Goal: Task Accomplishment & Management: Manage account settings

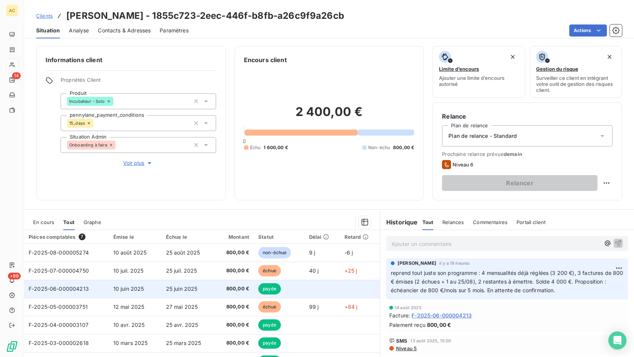
scroll to position [41, 0]
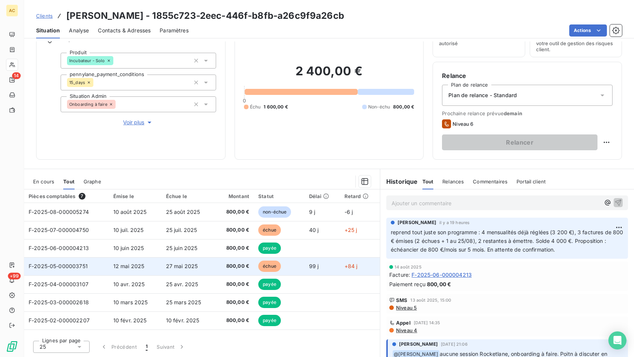
click at [206, 267] on td "27 mai 2025" at bounding box center [188, 266] width 53 height 18
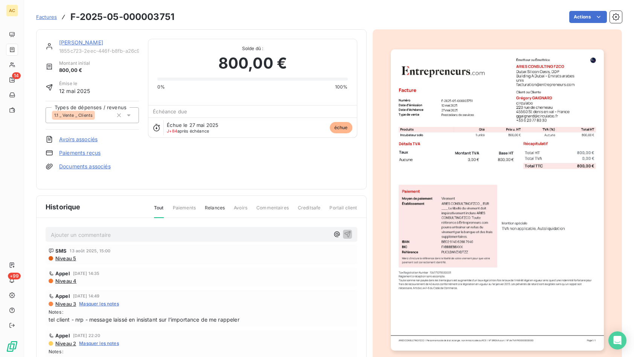
click at [86, 154] on link "Paiements reçus" at bounding box center [79, 153] width 41 height 8
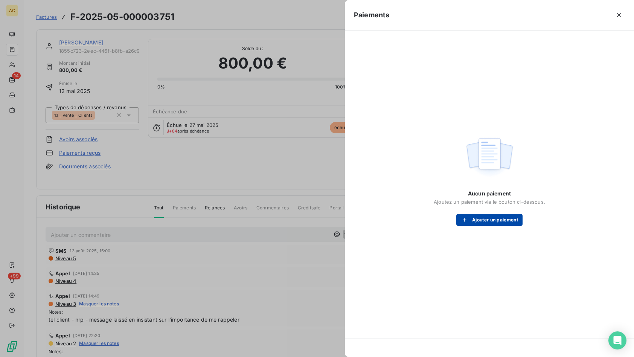
click at [481, 221] on button "Ajouter un paiement" at bounding box center [490, 220] width 66 height 12
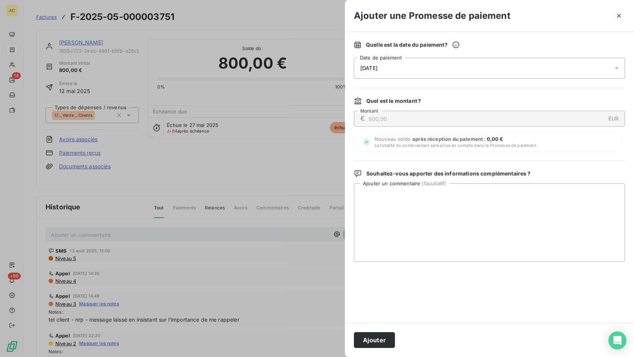
click at [411, 70] on div "[DATE]" at bounding box center [489, 68] width 271 height 21
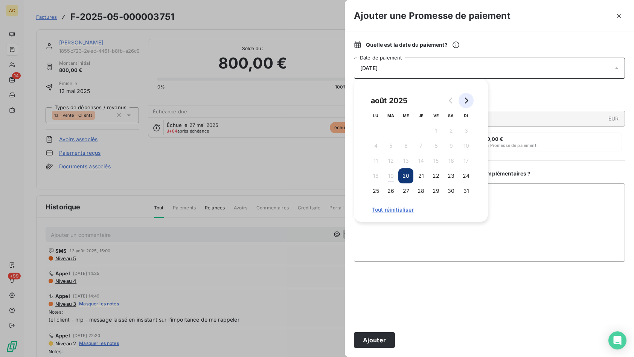
click at [465, 104] on button "Go to next month" at bounding box center [466, 100] width 15 height 15
click at [433, 129] on button "5" at bounding box center [436, 130] width 15 height 15
click at [447, 268] on div "Quelle est la date du paiement ? [DATE] Date de paiement Quel est le montant ? …" at bounding box center [489, 177] width 289 height 291
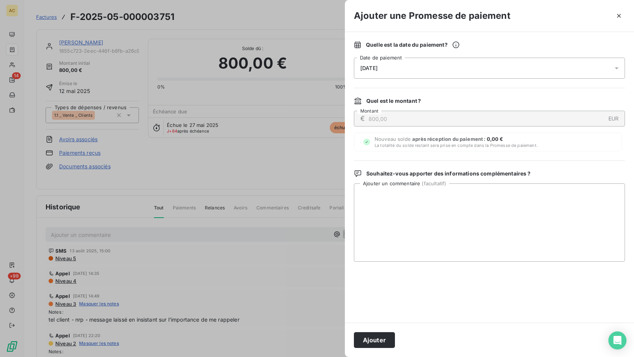
click at [370, 339] on button "Ajouter" at bounding box center [374, 340] width 41 height 16
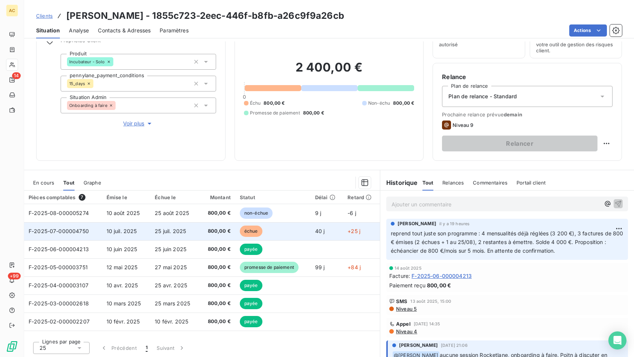
scroll to position [41, 0]
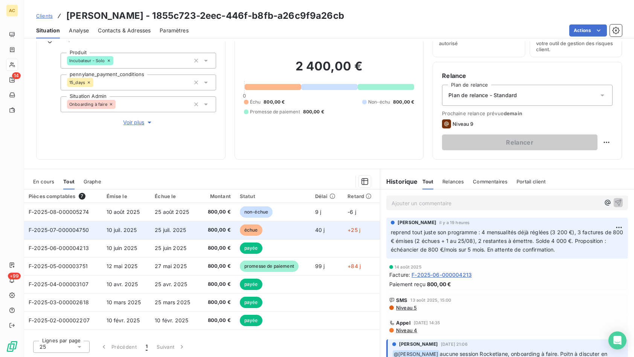
click at [158, 232] on span "25 juil. 2025" at bounding box center [170, 230] width 31 height 6
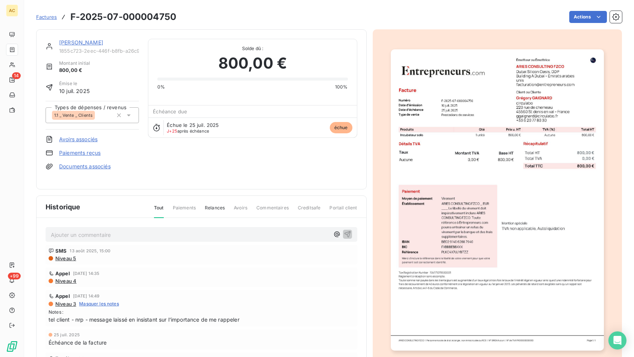
click at [75, 152] on link "Paiements reçus" at bounding box center [79, 153] width 41 height 8
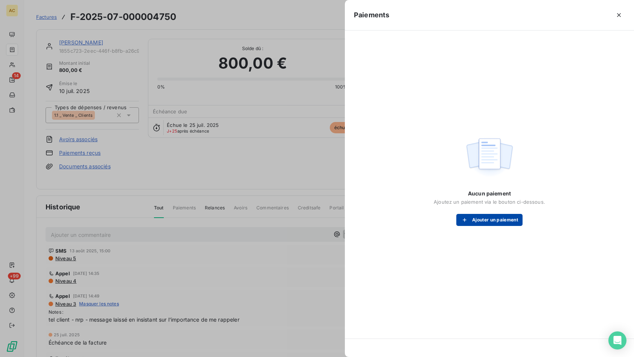
click at [494, 218] on button "Ajouter un paiement" at bounding box center [490, 220] width 66 height 12
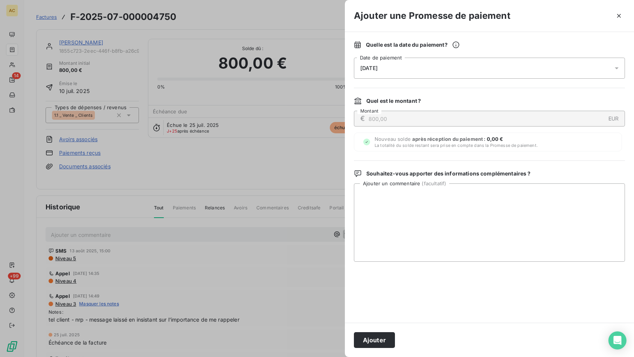
click at [446, 72] on div "[DATE]" at bounding box center [489, 68] width 271 height 21
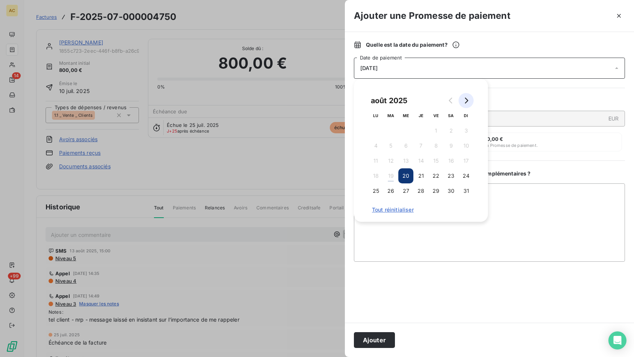
click at [465, 102] on icon "Go to next month" at bounding box center [466, 101] width 6 height 6
click at [466, 131] on button "5" at bounding box center [466, 130] width 15 height 15
drag, startPoint x: 426, startPoint y: 295, endPoint x: 421, endPoint y: 296, distance: 4.5
click at [427, 295] on div at bounding box center [489, 292] width 271 height 43
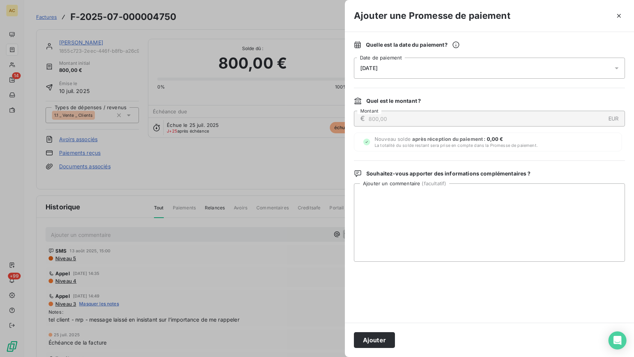
click at [379, 337] on button "Ajouter" at bounding box center [374, 340] width 41 height 16
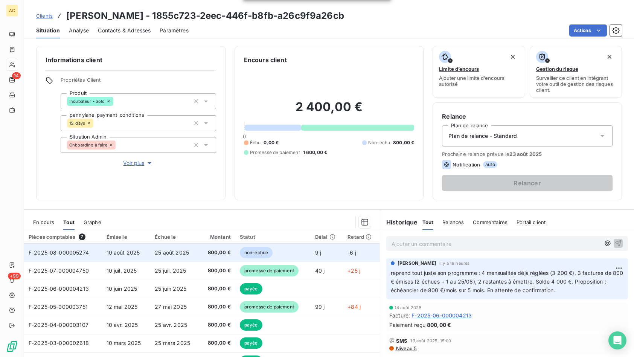
click at [178, 254] on span "25 août 2025" at bounding box center [172, 252] width 34 height 6
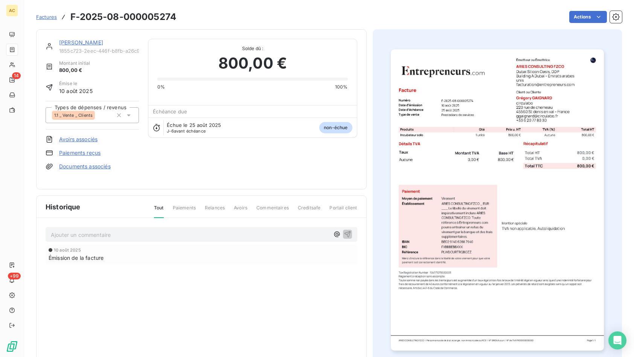
click at [92, 157] on div "[PERSON_NAME] 1855c723-2eec-446f-b8fb-a26c9f9a26cb Montant initial 800,00 € Émi…" at bounding box center [92, 109] width 93 height 141
click at [100, 155] on link "Paiements reçus" at bounding box center [79, 153] width 41 height 8
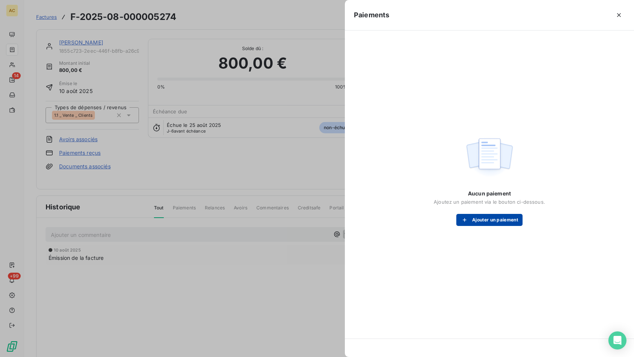
click at [490, 221] on button "Ajouter un paiement" at bounding box center [490, 220] width 66 height 12
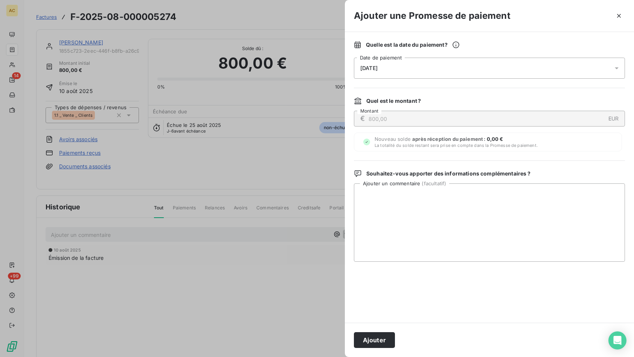
click at [446, 72] on div "[DATE]" at bounding box center [489, 68] width 271 height 21
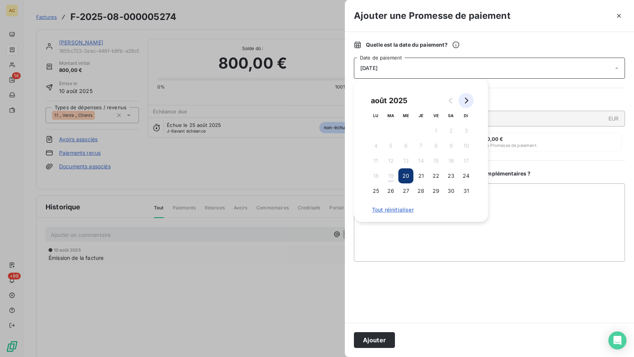
click at [466, 101] on icon "Go to next month" at bounding box center [466, 101] width 6 height 6
click at [409, 148] on button "5" at bounding box center [406, 145] width 15 height 15
click at [396, 287] on div at bounding box center [489, 292] width 271 height 43
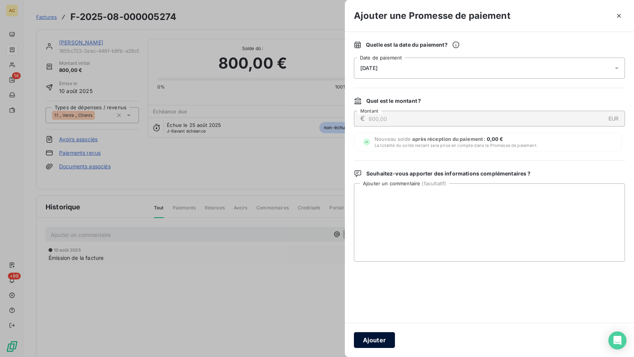
click at [360, 335] on button "Ajouter" at bounding box center [374, 340] width 41 height 16
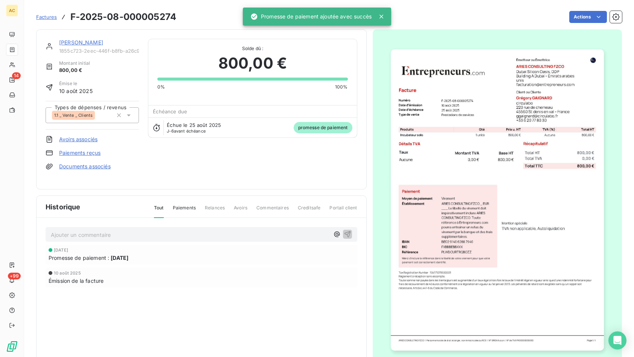
click at [252, 268] on div "[DATE] Émission de la facture" at bounding box center [202, 278] width 312 height 20
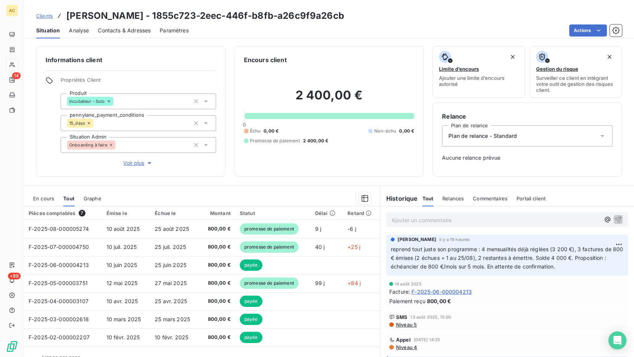
click at [428, 220] on p "Ajouter un commentaire ﻿" at bounding box center [496, 219] width 209 height 9
click at [616, 220] on icon "button" at bounding box center [619, 219] width 6 height 6
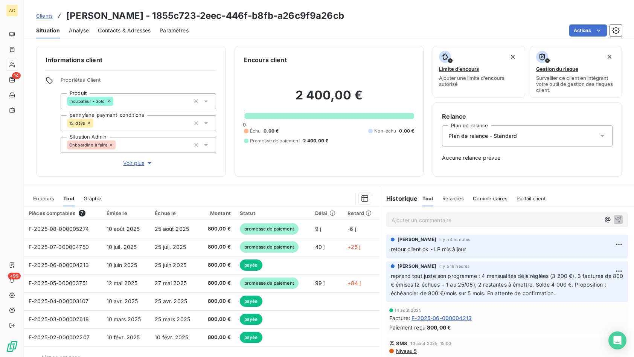
click at [141, 162] on span "Voir plus" at bounding box center [138, 163] width 30 height 8
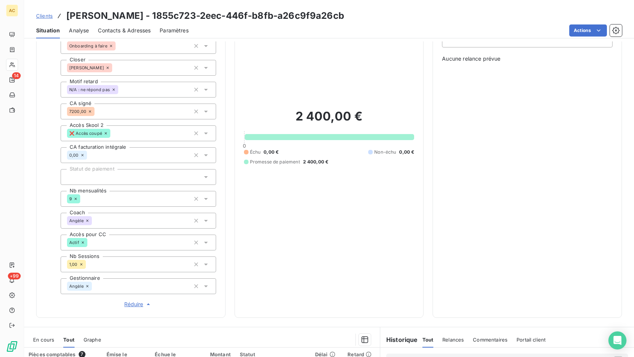
scroll to position [115, 0]
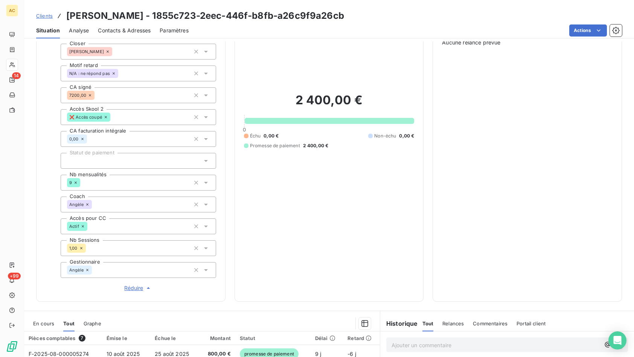
click at [174, 164] on div at bounding box center [139, 161] width 156 height 16
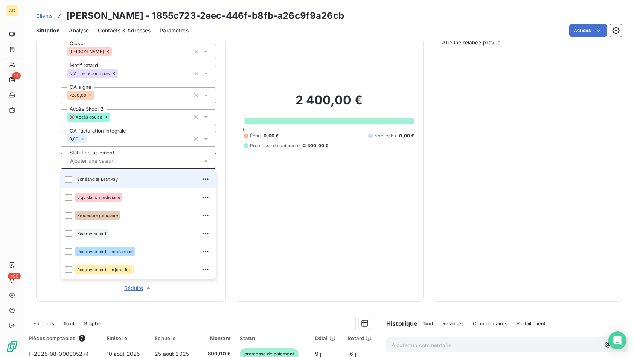
click at [38, 170] on div "Informations client Propriétés Client Produit Incubateur - Solo pennylane_payme…" at bounding box center [130, 116] width 189 height 371
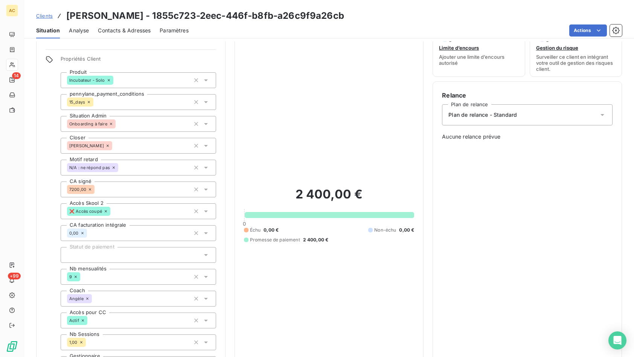
scroll to position [12, 0]
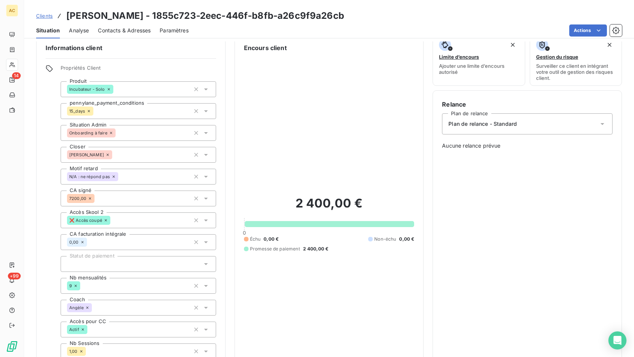
click at [204, 179] on icon at bounding box center [206, 177] width 8 height 8
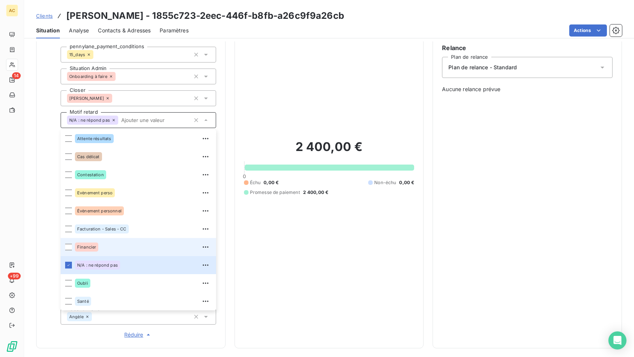
scroll to position [40, 0]
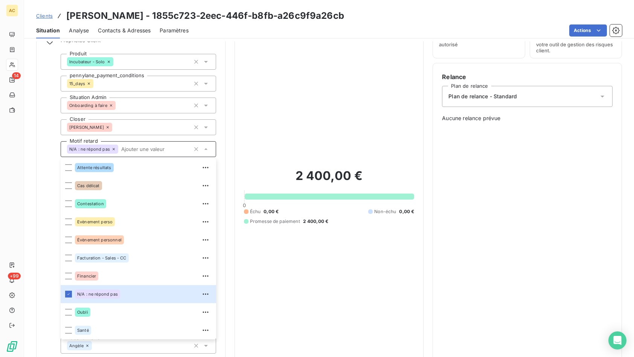
click at [114, 149] on icon at bounding box center [114, 149] width 5 height 5
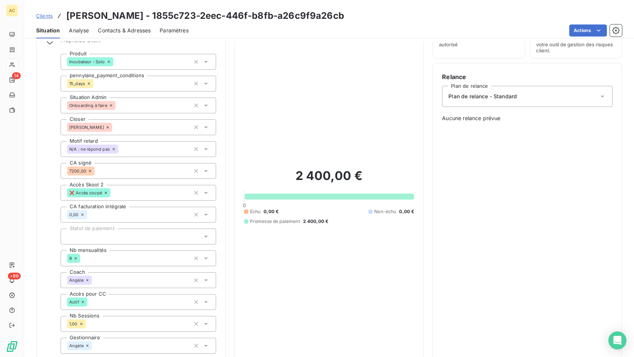
click at [114, 150] on icon at bounding box center [114, 149] width 2 height 2
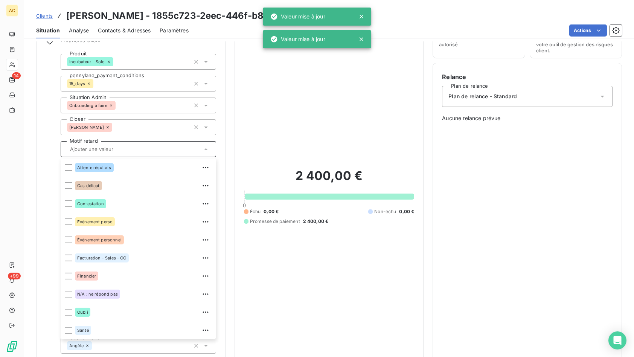
click at [46, 173] on div "Propriétés Client Produit Incubateur - Solo pennylane_payment_conditions 15_day…" at bounding box center [131, 202] width 171 height 331
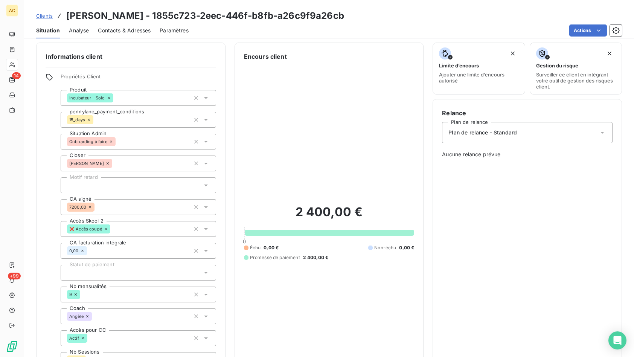
scroll to position [0, 0]
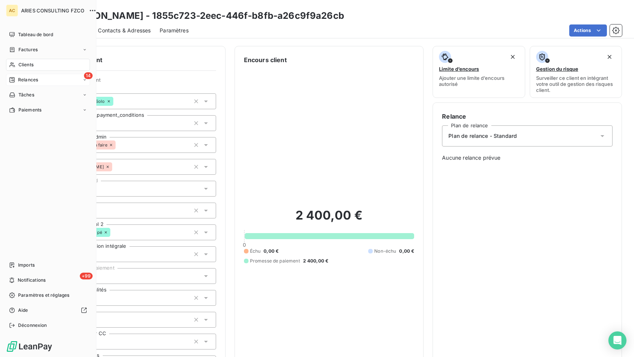
click at [19, 78] on span "Relances" at bounding box center [28, 79] width 20 height 7
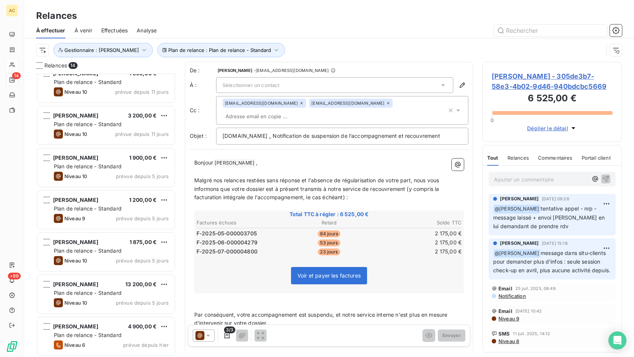
scroll to position [98, 0]
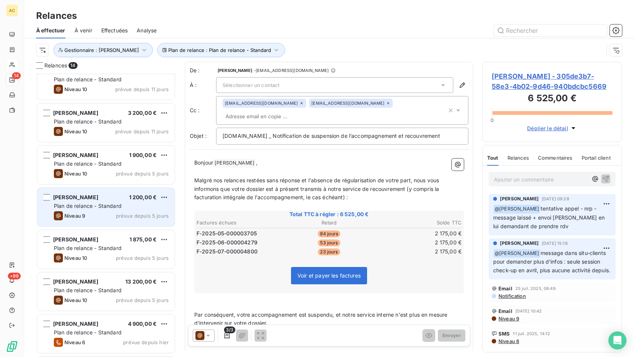
click at [106, 212] on div "Niveau 9 prévue depuis 5 jours" at bounding box center [111, 215] width 115 height 9
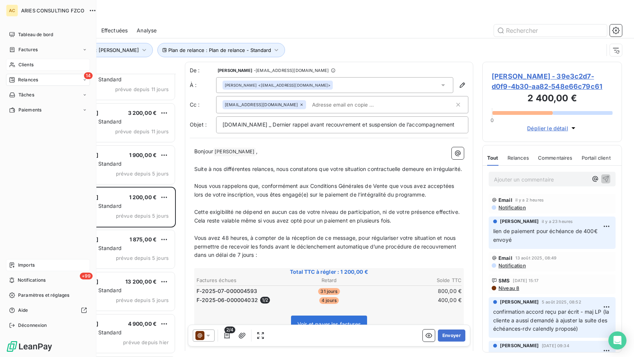
click at [37, 267] on div "Imports" at bounding box center [48, 265] width 84 height 12
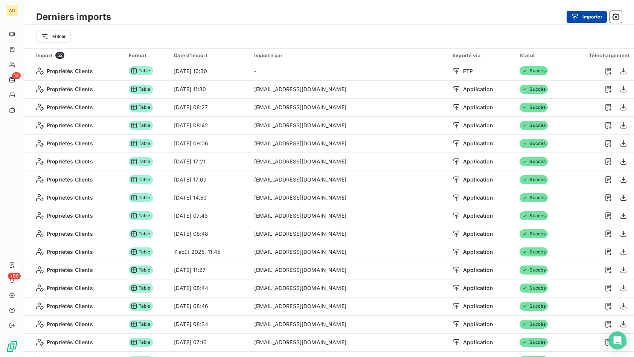
click at [589, 18] on button "Importer" at bounding box center [587, 17] width 40 height 12
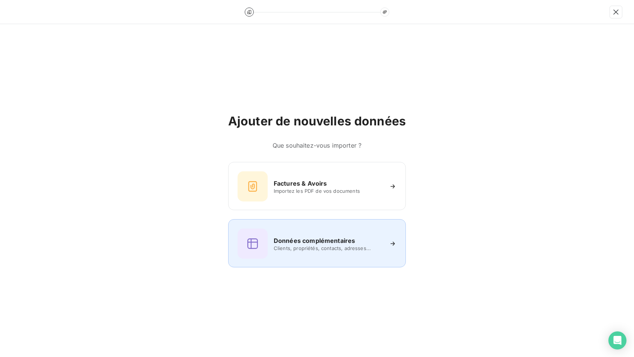
click at [277, 245] on span "Clients, propriétés, contacts, adresses..." at bounding box center [328, 248] width 109 height 6
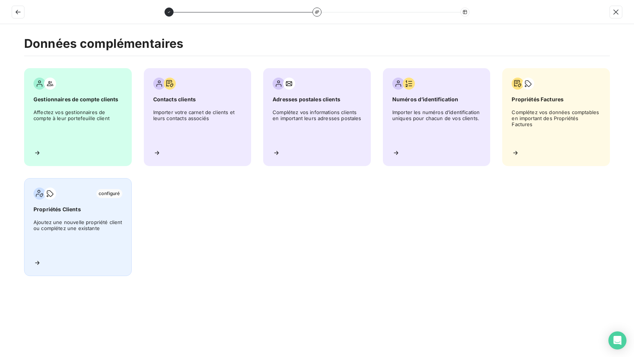
click at [90, 235] on span "Ajoutez une nouvelle propriété client ou complétez une existante" at bounding box center [78, 236] width 89 height 34
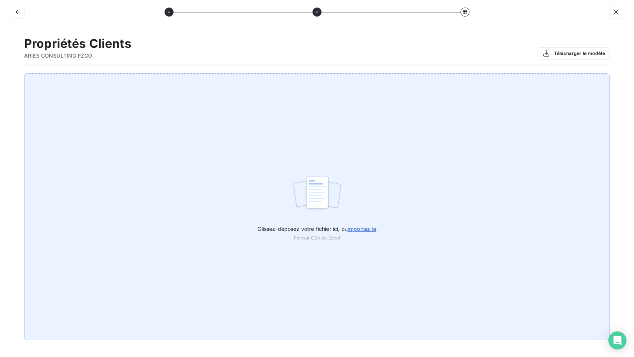
click at [367, 231] on span "importez le" at bounding box center [362, 229] width 29 height 6
click at [0, 74] on input "Glissez-déposez votre fichier ici, ou importez le" at bounding box center [0, 73] width 0 height 0
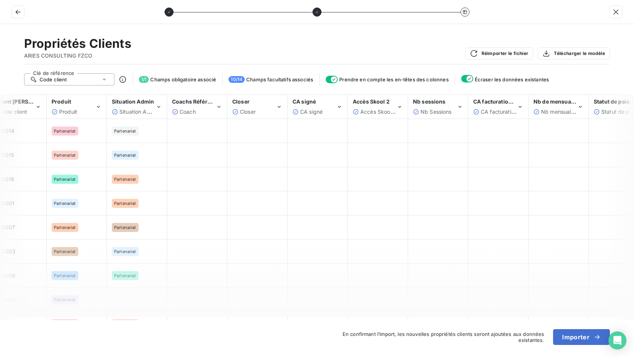
scroll to position [0, 89]
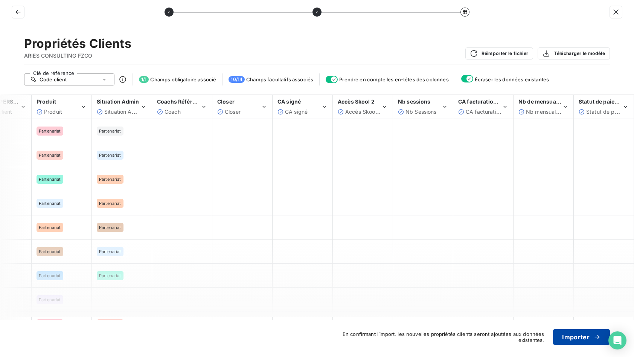
click at [578, 336] on button "Importer" at bounding box center [581, 337] width 57 height 16
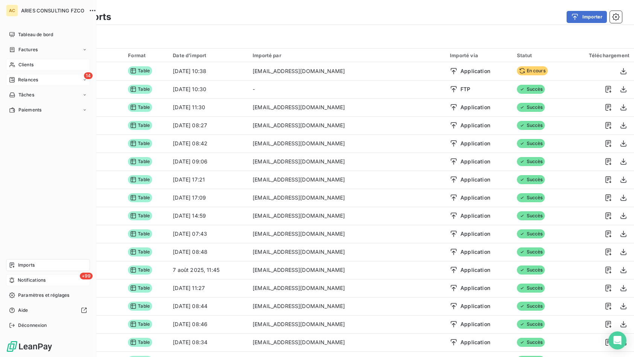
click at [27, 280] on span "Notifications" at bounding box center [32, 280] width 28 height 7
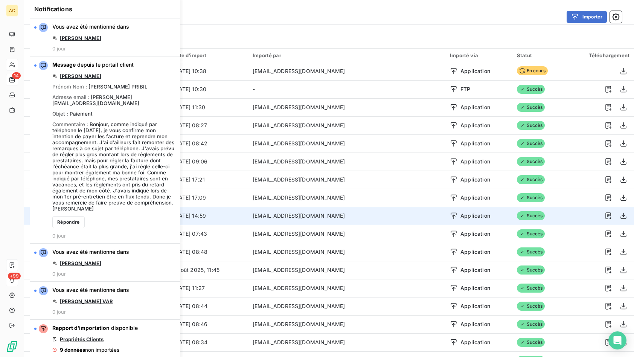
click at [327, 224] on td "[EMAIL_ADDRESS][DOMAIN_NAME]" at bounding box center [346, 216] width 197 height 18
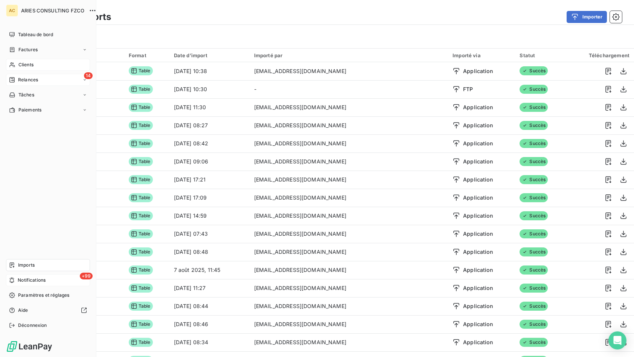
click at [38, 284] on div "+99 Notifications" at bounding box center [48, 280] width 84 height 12
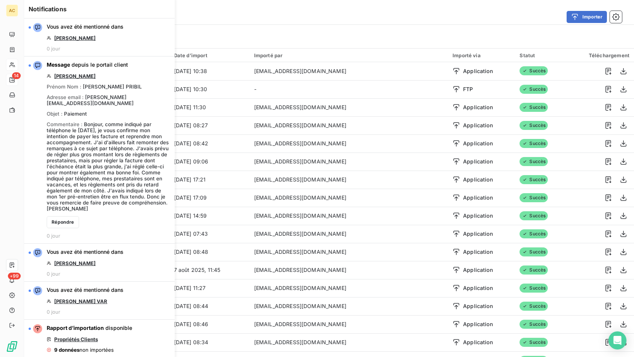
click at [248, 25] on div "Filtrer" at bounding box center [329, 36] width 610 height 23
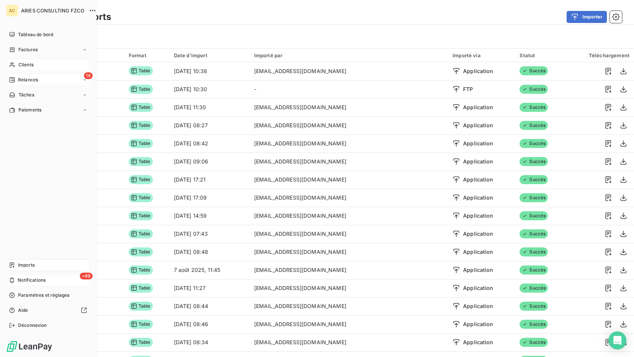
click at [19, 280] on span "Notifications" at bounding box center [32, 280] width 28 height 7
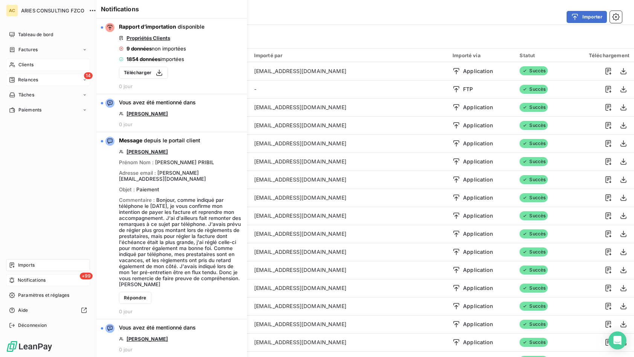
click at [18, 82] on span "Relances" at bounding box center [28, 79] width 20 height 7
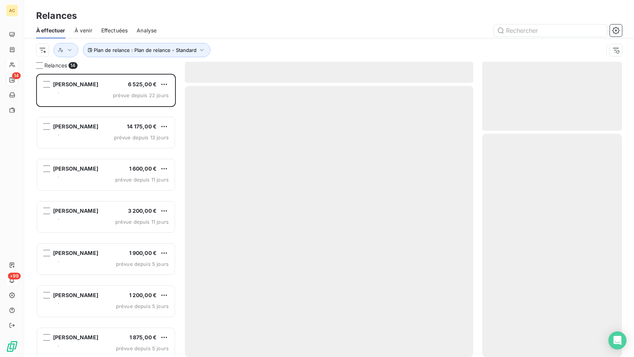
scroll to position [278, 134]
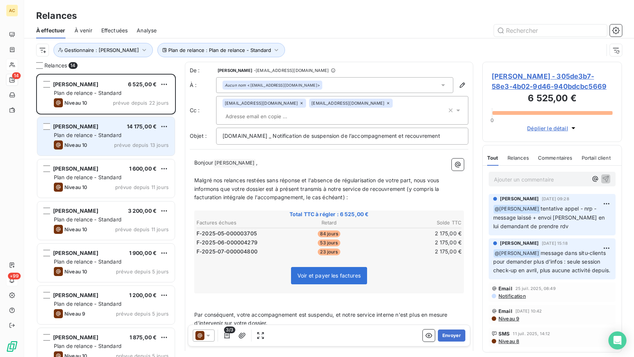
click at [116, 139] on div "[PERSON_NAME] 14 175,00 € Plan de relance - Standard Niveau 10 prévue depuis 13…" at bounding box center [105, 136] width 137 height 38
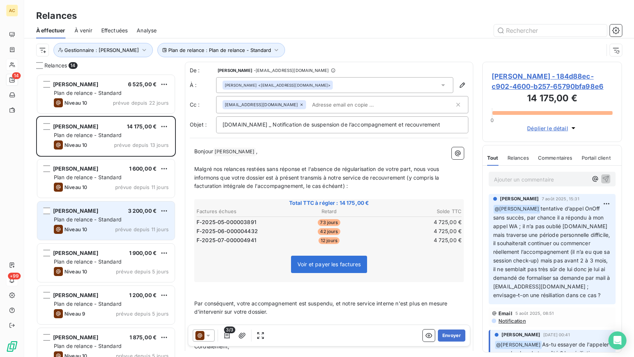
click at [114, 218] on span "Plan de relance - Standard" at bounding box center [88, 219] width 68 height 6
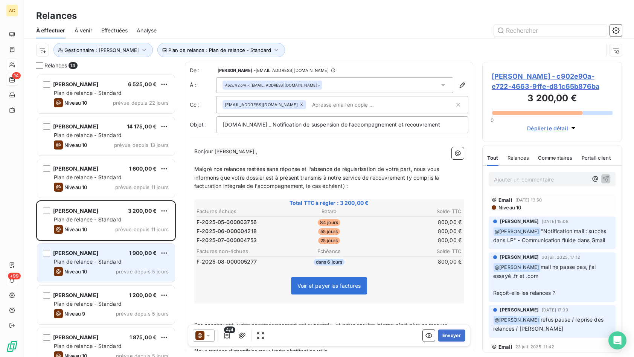
click at [115, 260] on span "Plan de relance - Standard" at bounding box center [88, 261] width 68 height 6
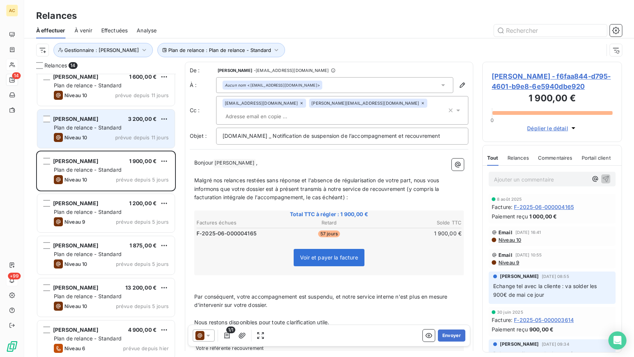
scroll to position [144, 0]
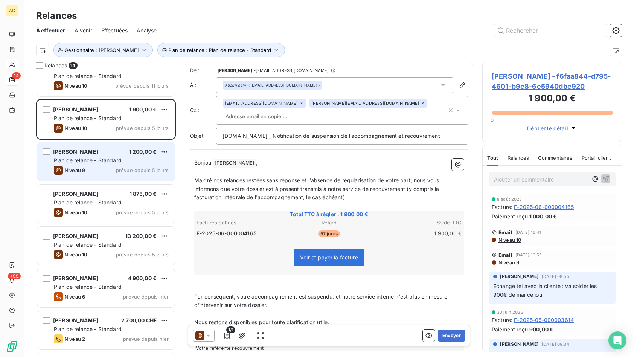
click at [121, 162] on span "Plan de relance - Standard" at bounding box center [88, 160] width 68 height 6
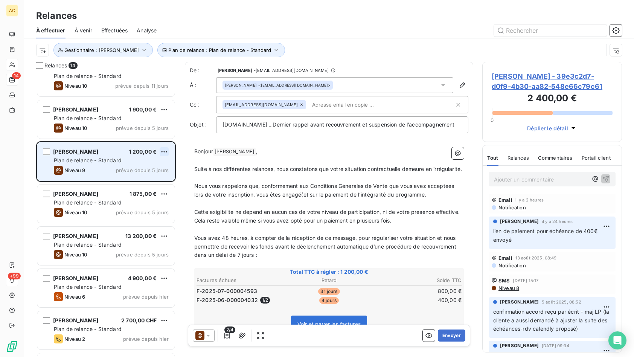
click at [165, 152] on html "AC 14 +99 Relances À effectuer À venir Effectuées Analyse Plan de relance : Pla…" at bounding box center [317, 178] width 634 height 357
click at [150, 167] on div "Replanifier cette action" at bounding box center [131, 167] width 67 height 12
select select "7"
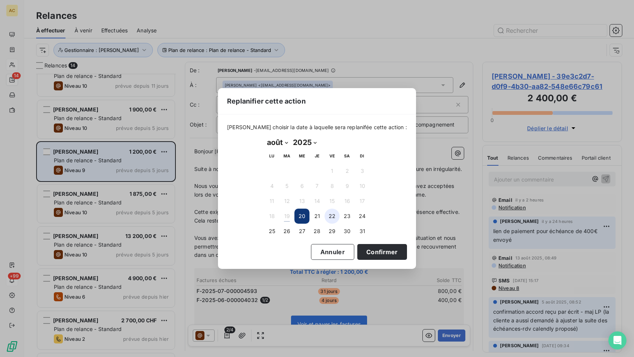
click at [333, 220] on button "22" at bounding box center [332, 216] width 15 height 15
click at [373, 253] on button "Confirmer" at bounding box center [382, 252] width 50 height 16
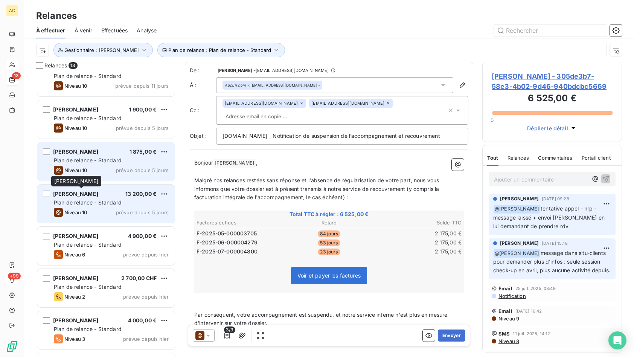
click at [93, 197] on span "[PERSON_NAME]" at bounding box center [75, 194] width 45 height 6
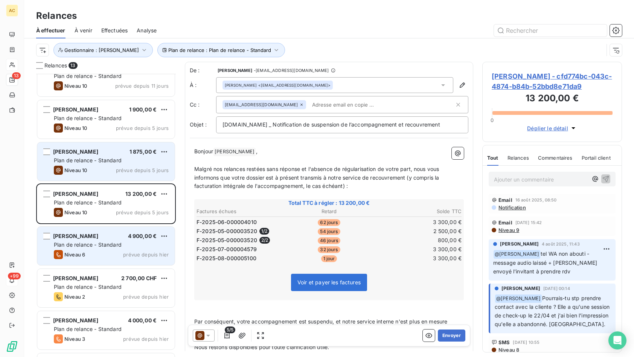
click at [111, 246] on span "Plan de relance - Standard" at bounding box center [88, 244] width 68 height 6
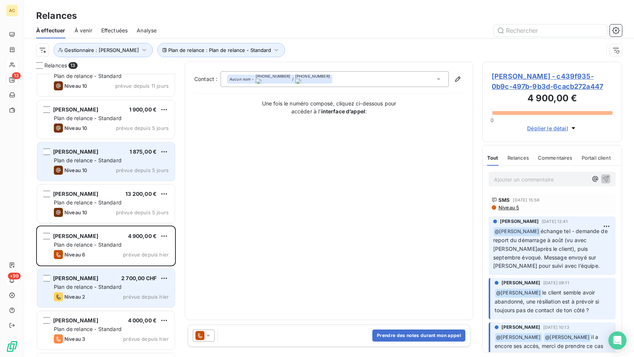
click at [85, 289] on span "Plan de relance - Standard" at bounding box center [88, 287] width 68 height 6
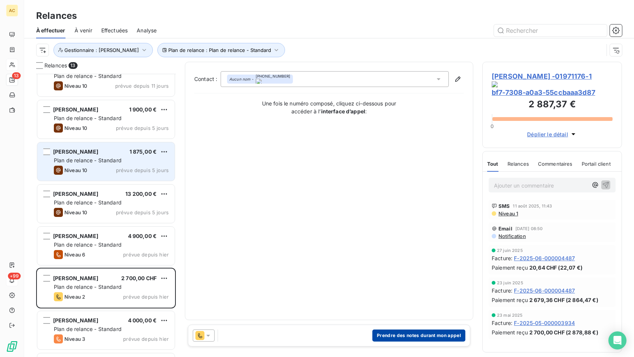
click at [399, 333] on button "Prendre des notes durant mon appel" at bounding box center [419, 336] width 93 height 12
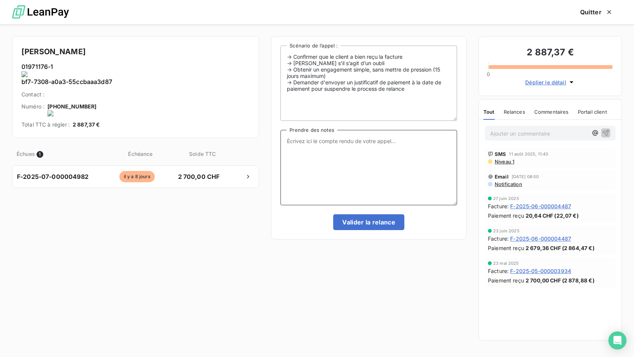
click at [335, 165] on textarea "Prendre des notes" at bounding box center [369, 167] width 177 height 75
click at [345, 146] on textarea "Prendre des notes" at bounding box center [369, 167] width 177 height 75
click at [91, 103] on onoff-telecom-ce-phone-number-wrapper "[PHONE_NUMBER]" at bounding box center [71, 106] width 49 height 6
click at [94, 81] on onoff-telecom-ce-actions-button at bounding box center [94, 81] width 0 height 0
click at [340, 148] on textarea "Prendre des notes" at bounding box center [369, 167] width 177 height 75
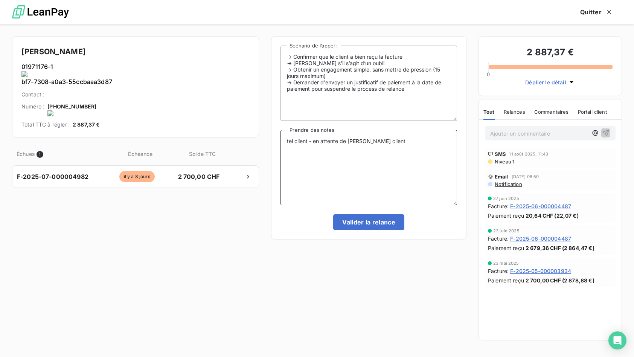
click at [370, 142] on textarea "tel client - en attente de [PERSON_NAME] client" at bounding box center [369, 167] width 177 height 75
click at [386, 142] on textarea "tel client - en attente de paiement client" at bounding box center [369, 167] width 177 height 75
click at [371, 142] on textarea "tel client - en attente de paiement clients" at bounding box center [369, 167] width 177 height 75
click at [402, 141] on textarea "tel client - en attente de paiements clients" at bounding box center [369, 167] width 177 height 75
drag, startPoint x: 310, startPoint y: 142, endPoint x: 288, endPoint y: 142, distance: 21.5
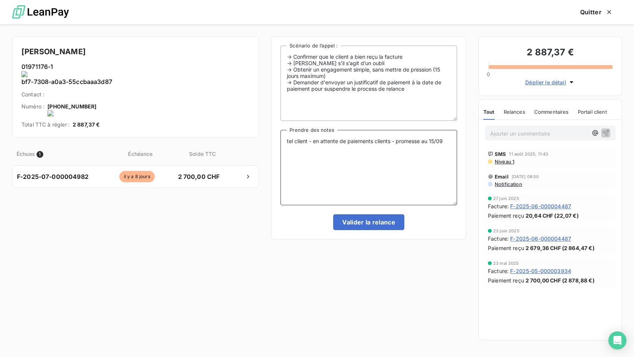
click at [288, 142] on textarea "tel client - en attente de paiements clients - promesse au 15/09" at bounding box center [369, 167] width 177 height 75
type textarea "échange tel - en attente de paiements clients - promesse au 15/09"
click at [380, 221] on button "Valider la relance" at bounding box center [368, 222] width 71 height 16
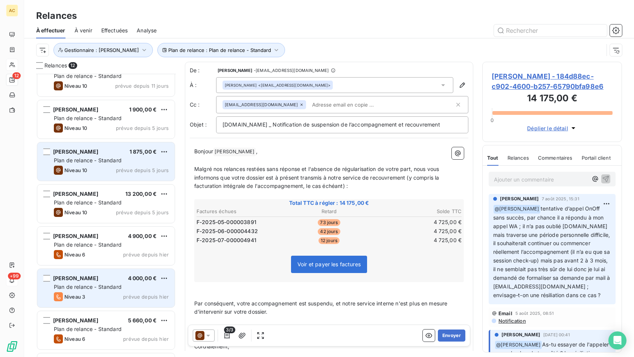
click at [109, 289] on span "Plan de relance - Standard" at bounding box center [88, 287] width 68 height 6
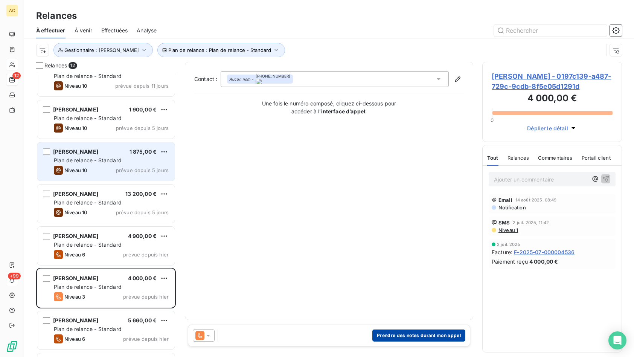
click at [413, 339] on button "Prendre des notes durant mon appel" at bounding box center [419, 336] width 93 height 12
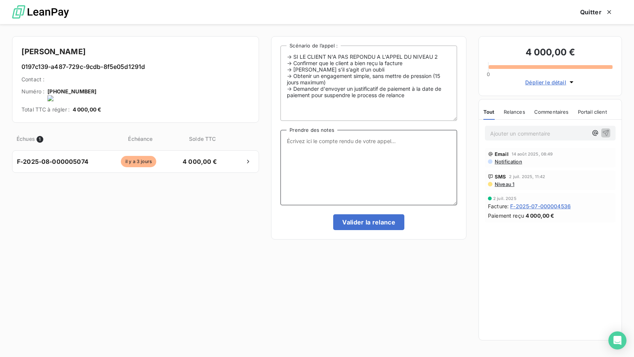
click at [338, 148] on textarea "Prendre des notes" at bounding box center [369, 167] width 177 height 75
click at [98, 81] on onoff-telecom-ce-actions-button at bounding box center [98, 81] width 0 height 0
click at [109, 84] on div "[PERSON_NAME] 0197c139-a487-729c-9cdb-8f5e05d1291d Contact : Numéro : [PHONE_NU…" at bounding box center [135, 79] width 247 height 87
click at [98, 81] on onoff-telecom-ce-actions-button at bounding box center [98, 81] width 0 height 0
click at [309, 156] on textarea "Prendre des notes" at bounding box center [369, 167] width 177 height 75
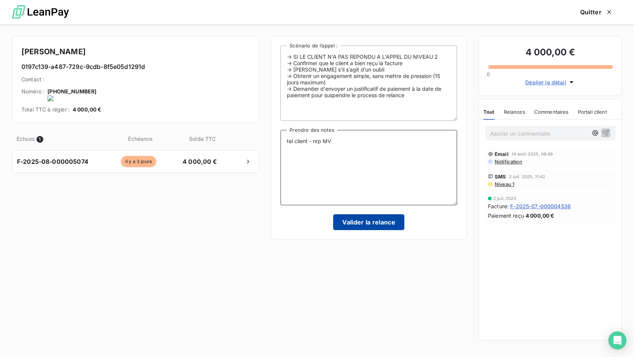
type textarea "tel client - nrp MV"
click at [359, 223] on button "Valider la relance" at bounding box center [368, 222] width 71 height 16
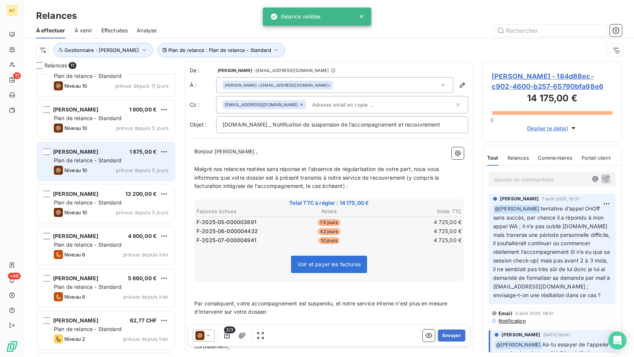
click at [113, 30] on span "Effectuées" at bounding box center [114, 31] width 27 height 8
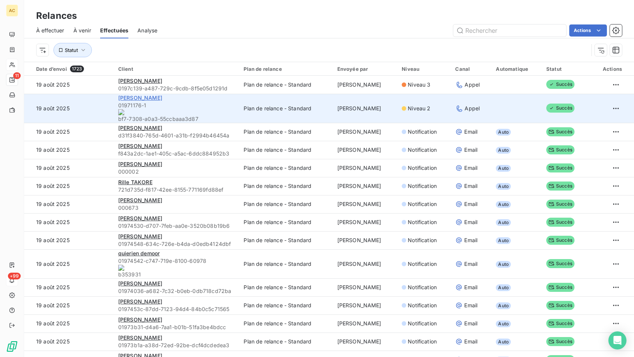
click at [132, 98] on span "[PERSON_NAME]" at bounding box center [140, 98] width 44 height 6
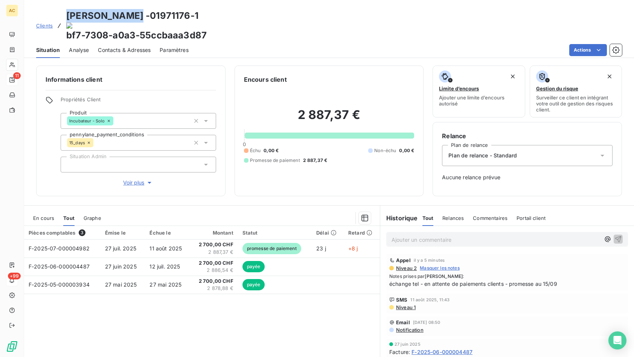
drag, startPoint x: 121, startPoint y: 17, endPoint x: 67, endPoint y: 15, distance: 53.9
click at [67, 15] on h3 "[PERSON_NAME] - 01971176-1 bf7-7308-a0a3-55ccbaaa3d87" at bounding box center [136, 25] width 141 height 33
copy h3 "[PERSON_NAME]"
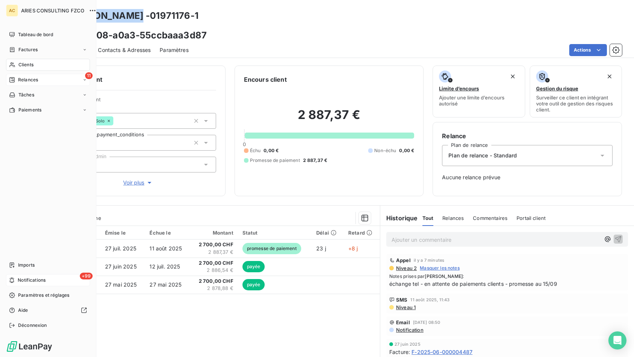
click at [18, 78] on span "Relances" at bounding box center [28, 79] width 20 height 7
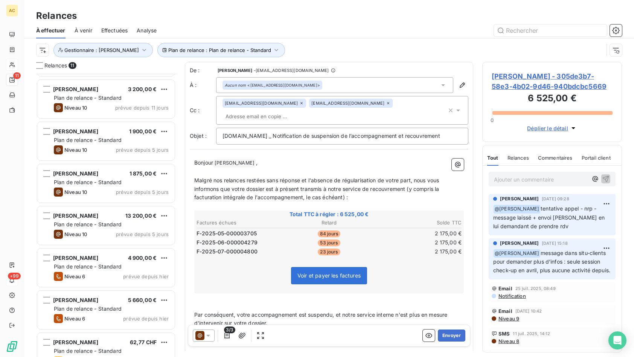
scroll to position [181, 0]
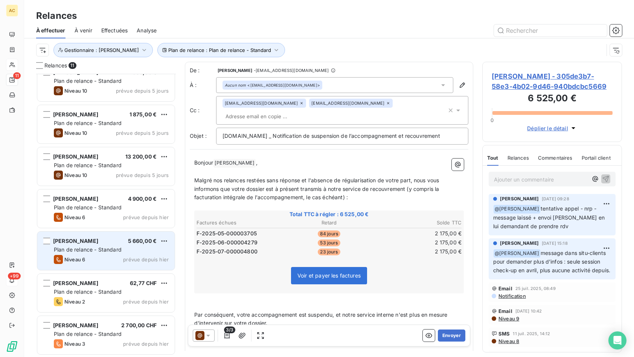
click at [97, 255] on div "Niveau 6 prévue depuis [DATE]" at bounding box center [111, 259] width 115 height 9
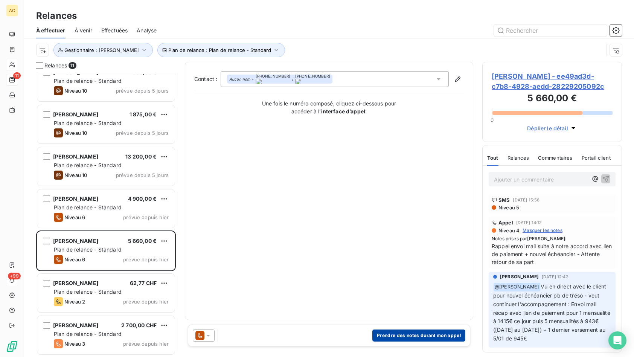
click at [414, 337] on button "Prendre des notes durant mon appel" at bounding box center [419, 336] width 93 height 12
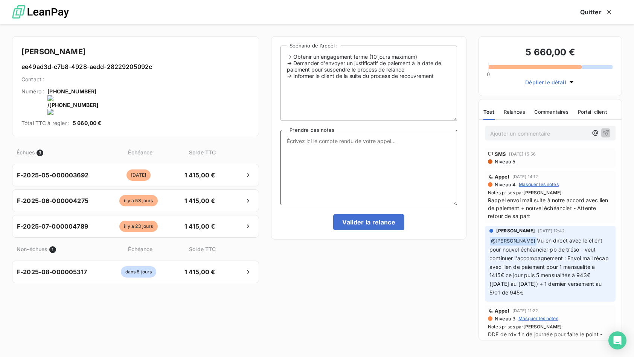
click at [297, 143] on textarea "Prendre des notes" at bounding box center [369, 167] width 177 height 75
click at [309, 141] on textarea "tel client nrp MV + mail de relance pas de réponse de sa part" at bounding box center [369, 167] width 177 height 75
type textarea "tel client - nrp MV + mail de relance pas de réponse de sa part"
click at [370, 223] on button "Valider la relance" at bounding box center [368, 222] width 71 height 16
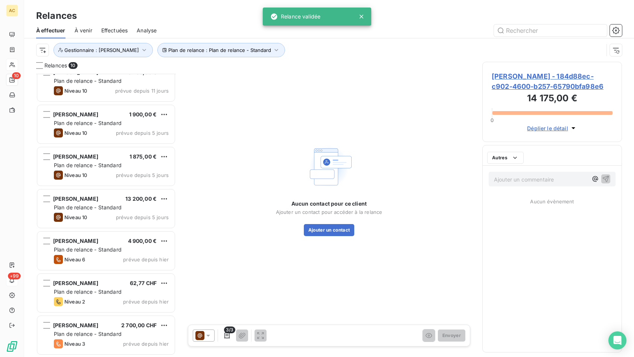
scroll to position [139, 0]
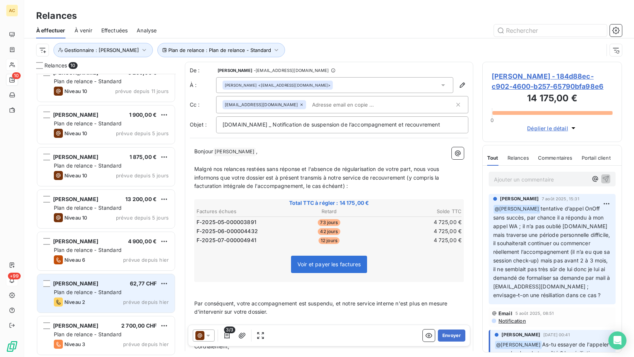
click at [102, 292] on span "Plan de relance - Standard" at bounding box center [88, 292] width 68 height 6
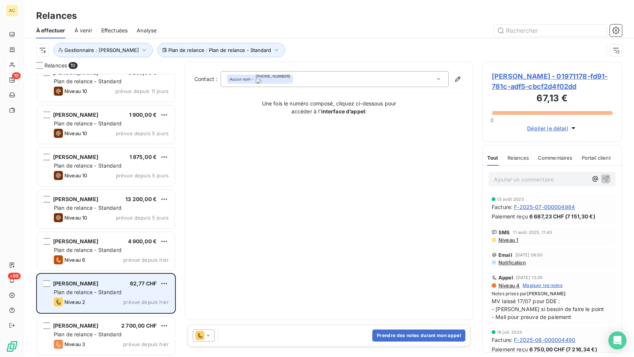
click at [125, 295] on div "Plan de relance - Standard" at bounding box center [111, 293] width 115 height 8
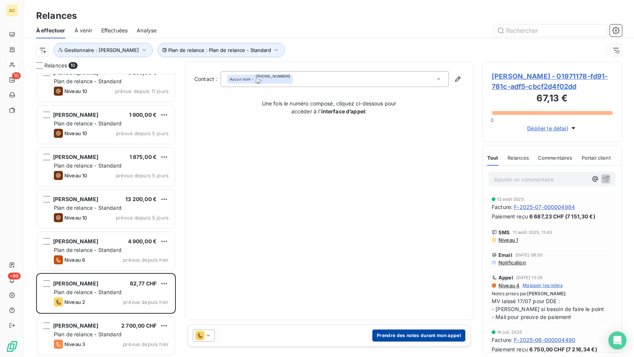
click at [377, 338] on button "Prendre des notes durant mon appel" at bounding box center [419, 336] width 93 height 12
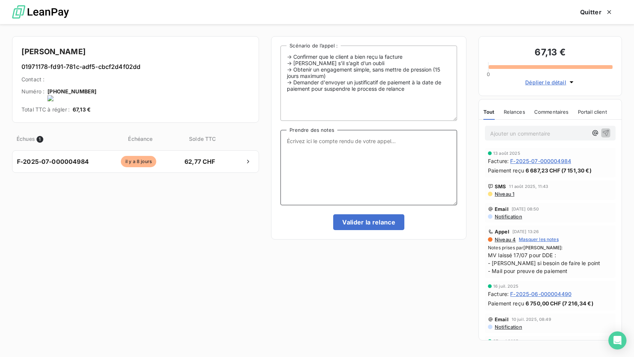
click at [371, 174] on textarea "Prendre des notes" at bounding box center [369, 167] width 177 height 75
type textarea "paiement reçu - à voir pour la différence"
click at [361, 223] on button "Valider la relance" at bounding box center [368, 222] width 71 height 16
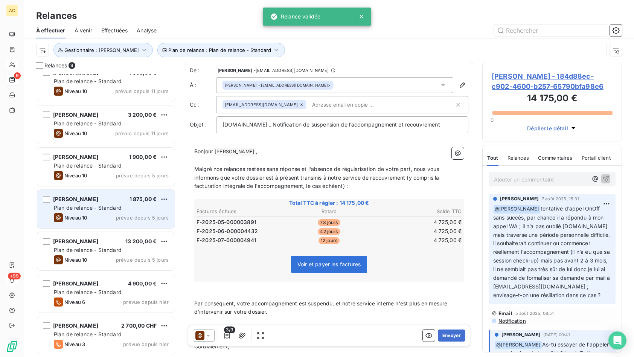
scroll to position [97, 0]
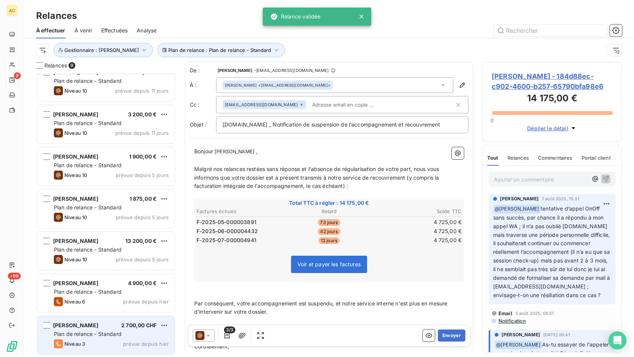
click at [89, 330] on div "[PERSON_NAME] 2 700,00 CHF Plan de relance - Standard Niveau 3 prévue depuis [D…" at bounding box center [105, 335] width 137 height 38
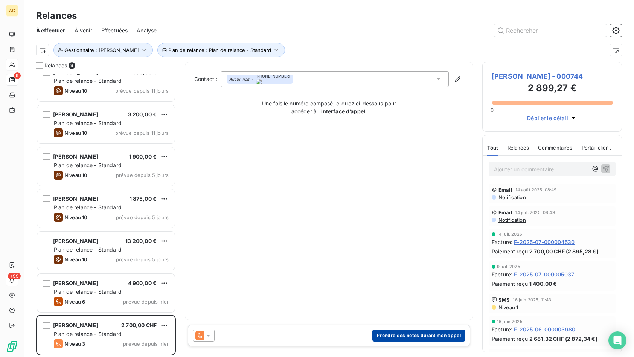
click at [405, 338] on button "Prendre des notes durant mon appel" at bounding box center [419, 336] width 93 height 12
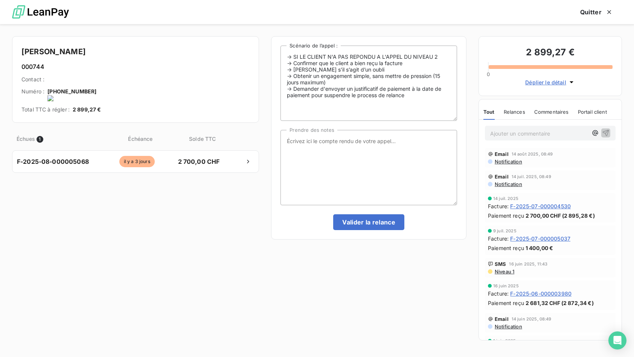
click at [96, 81] on onoff-telecom-ce-actions-button at bounding box center [96, 81] width 0 height 0
click at [310, 166] on textarea "Prendre des notes" at bounding box center [369, 167] width 177 height 75
type textarea "tel client - nrp MV"
click at [406, 159] on textarea "tel client - nrp MV" at bounding box center [369, 167] width 177 height 75
click at [362, 225] on button "Valider la relance" at bounding box center [368, 222] width 71 height 16
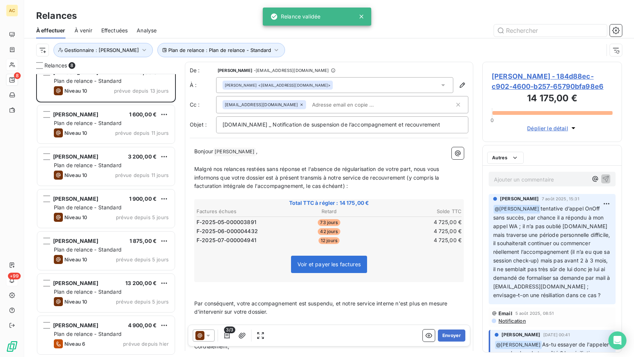
scroll to position [54, 0]
click at [132, 34] on div "À effectuer À venir Effectuées Analyse" at bounding box center [329, 31] width 610 height 16
click at [114, 32] on span "Effectuées" at bounding box center [114, 31] width 27 height 8
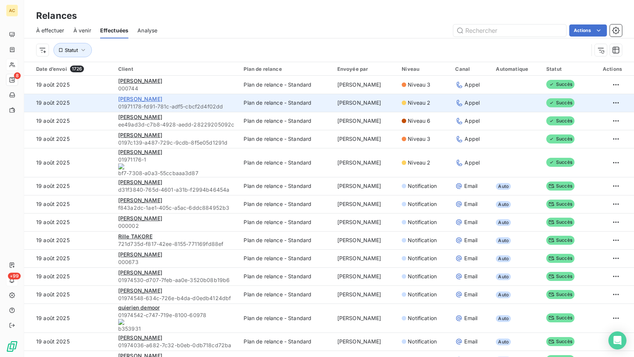
click at [134, 101] on span "[PERSON_NAME]" at bounding box center [140, 99] width 44 height 6
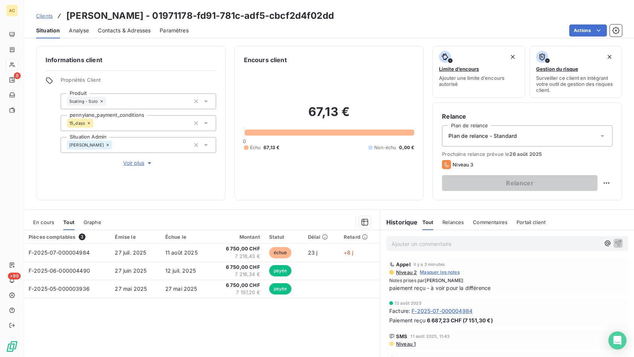
click at [124, 31] on span "Contacts & Adresses" at bounding box center [124, 31] width 53 height 8
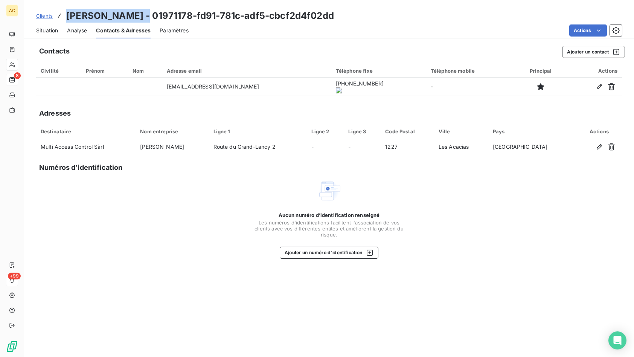
drag, startPoint x: 145, startPoint y: 15, endPoint x: 65, endPoint y: 15, distance: 80.2
click at [65, 15] on div "Clients [PERSON_NAME] - 01971178-fd91-781c-adf5-cbcf2d4f02dd" at bounding box center [185, 16] width 298 height 14
click at [172, 170] on div "Numéros d’identification" at bounding box center [332, 167] width 586 height 11
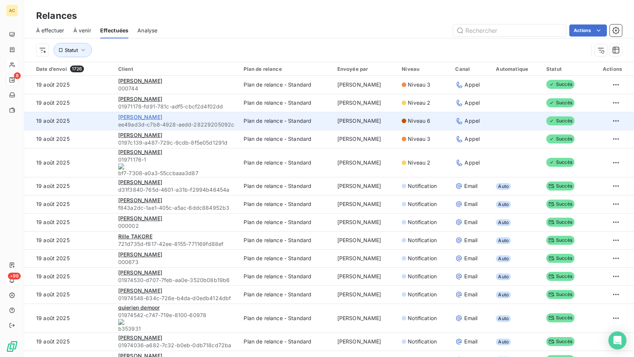
click at [158, 118] on span "[PERSON_NAME]" at bounding box center [140, 117] width 44 height 6
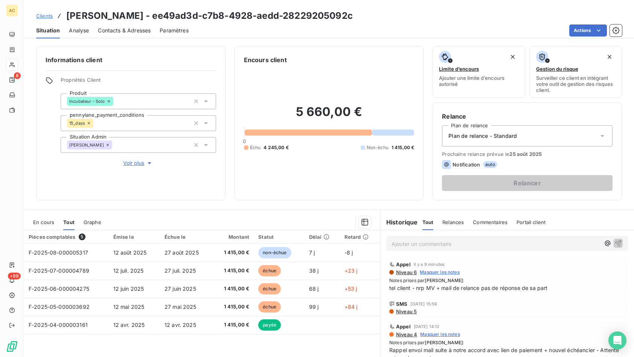
click at [117, 29] on span "Contacts & Adresses" at bounding box center [124, 31] width 53 height 8
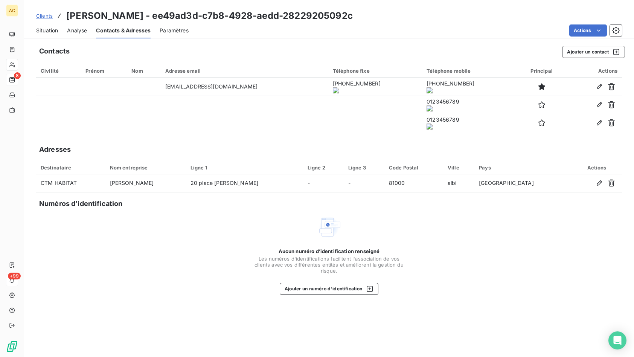
drag, startPoint x: 155, startPoint y: 13, endPoint x: 66, endPoint y: 14, distance: 88.9
click at [66, 14] on h3 "[PERSON_NAME] - ee49ad3d-c7b8-4928-aedd-28229205092c" at bounding box center [209, 16] width 287 height 14
drag, startPoint x: 66, startPoint y: 14, endPoint x: 153, endPoint y: 15, distance: 86.7
click at [153, 15] on h3 "[PERSON_NAME] - ee49ad3d-c7b8-4928-aedd-28229205092c" at bounding box center [209, 16] width 287 height 14
copy h3 "[PERSON_NAME]"
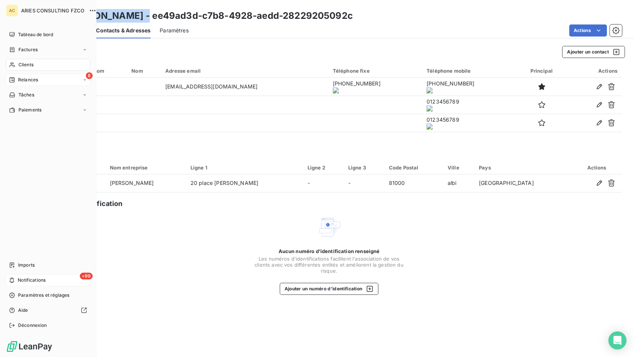
click at [15, 80] on div "Relances" at bounding box center [23, 79] width 29 height 7
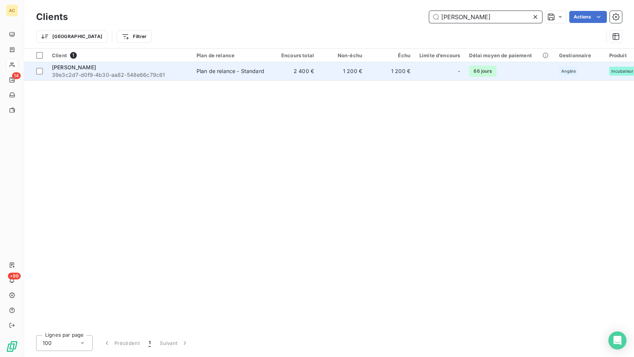
type input "[PERSON_NAME]"
click at [187, 70] on div "[PERSON_NAME]" at bounding box center [120, 68] width 136 height 8
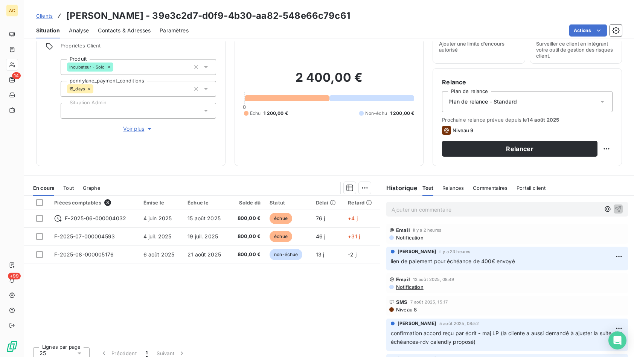
scroll to position [41, 0]
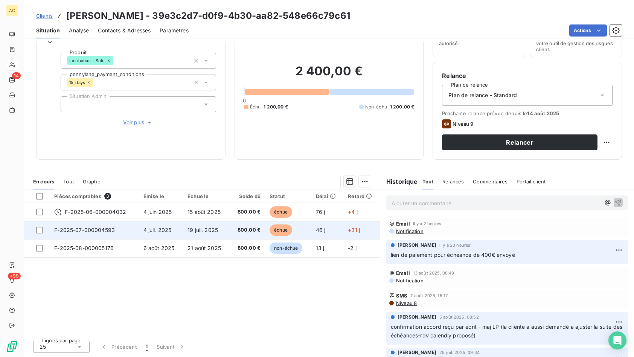
click at [144, 231] on span "4 juil. 2025" at bounding box center [158, 230] width 28 height 6
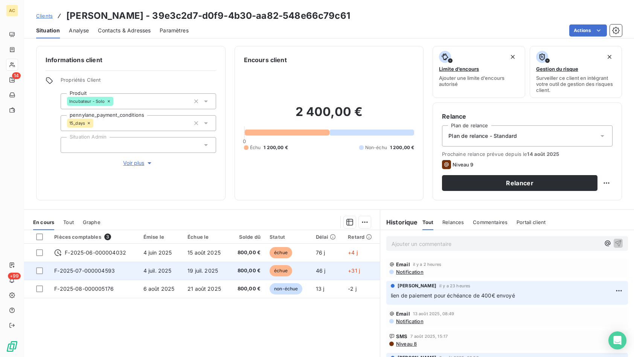
click at [168, 269] on span "4 juil. 2025" at bounding box center [158, 270] width 28 height 6
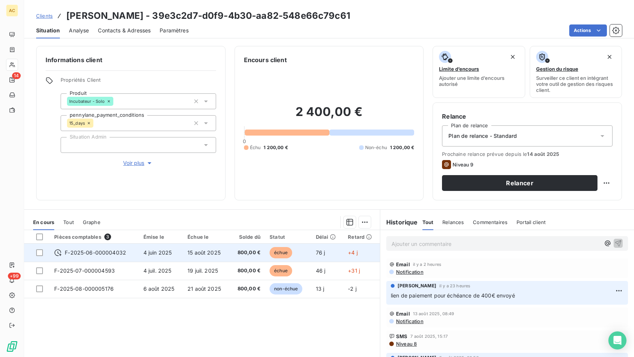
click at [153, 251] on span "4 juin 2025" at bounding box center [158, 252] width 29 height 6
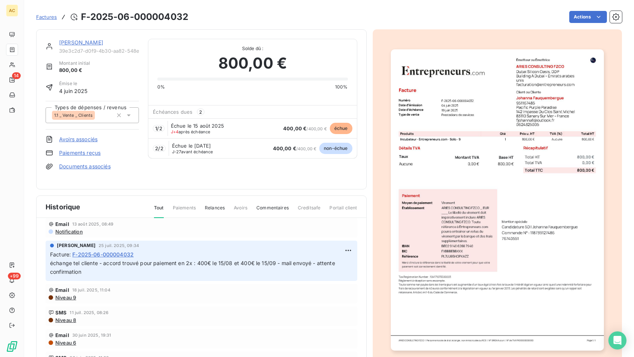
scroll to position [62, 0]
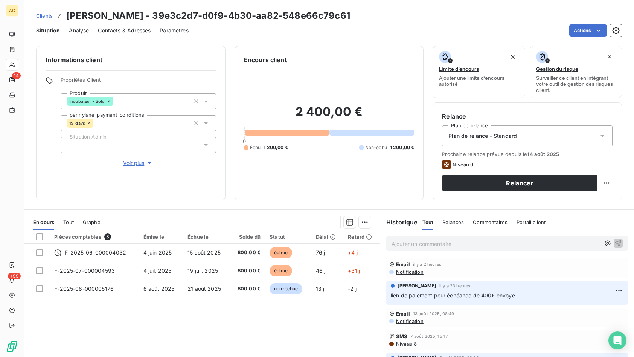
click at [345, 204] on div "Informations client Propriétés Client Produit Incubateur - Solo pennylane_payme…" at bounding box center [329, 199] width 610 height 316
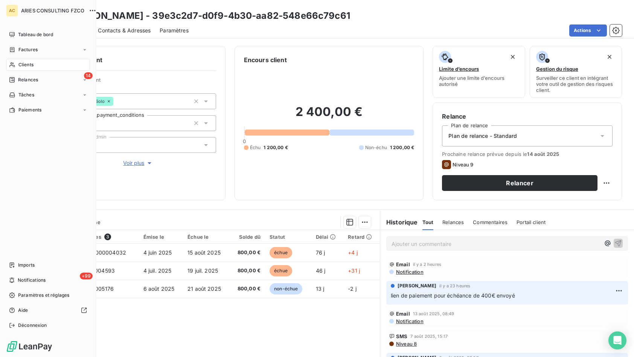
click at [45, 68] on div "Clients" at bounding box center [48, 65] width 84 height 12
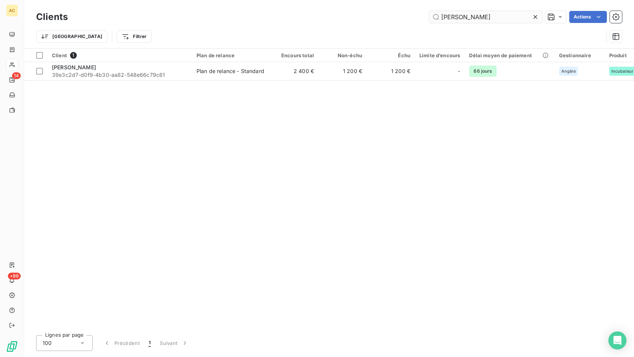
drag, startPoint x: 467, startPoint y: 19, endPoint x: 429, endPoint y: 17, distance: 38.9
click at [429, 17] on input "johanna" at bounding box center [485, 17] width 113 height 12
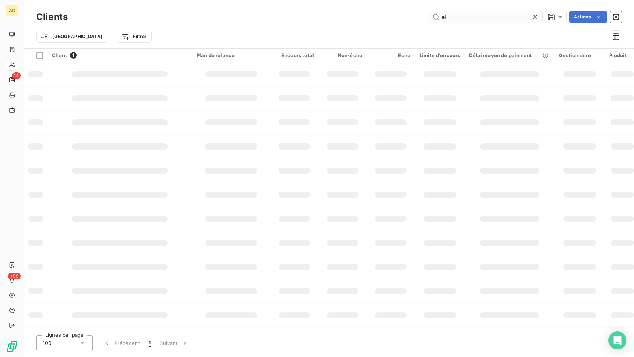
type input "elia"
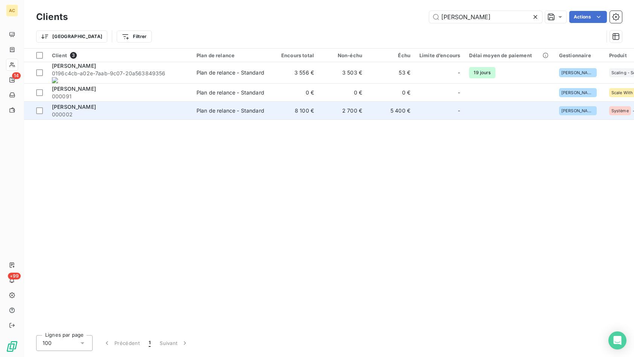
click at [105, 111] on span "000002" at bounding box center [120, 115] width 136 height 8
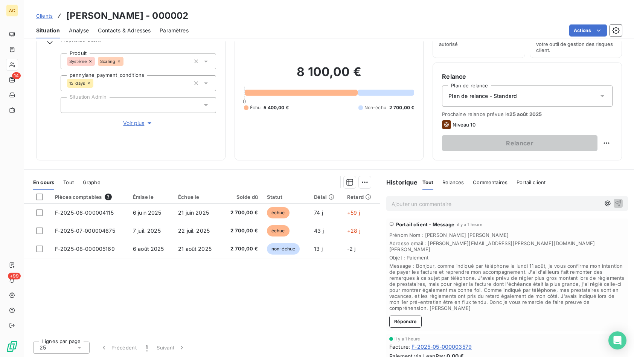
scroll to position [41, 0]
click at [134, 121] on span "Voir plus" at bounding box center [138, 123] width 30 height 8
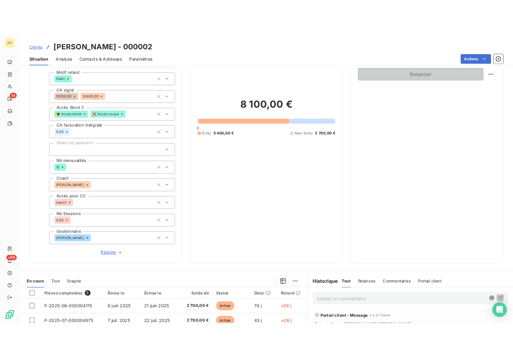
scroll to position [139, 0]
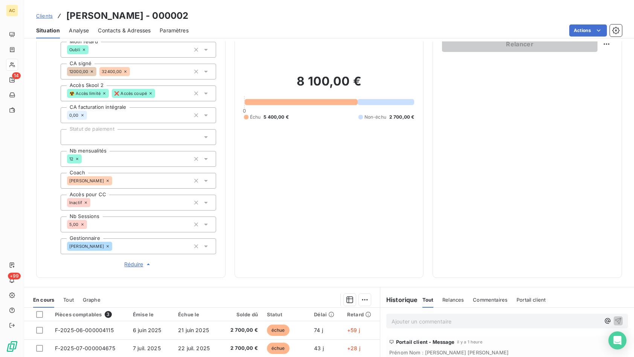
click at [44, 16] on span "Clients" at bounding box center [44, 16] width 17 height 6
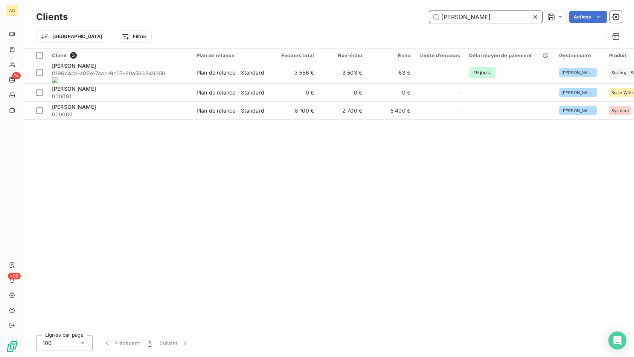
click at [458, 23] on input "elia" at bounding box center [485, 17] width 113 height 12
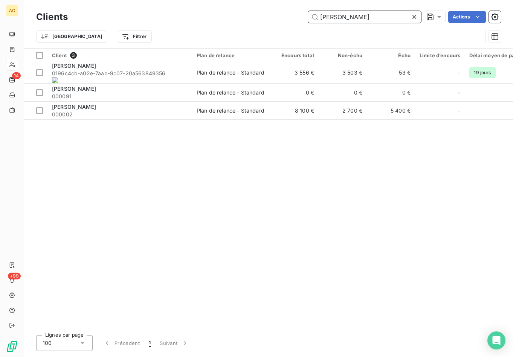
drag, startPoint x: 356, startPoint y: 17, endPoint x: 296, endPoint y: 17, distance: 59.9
click at [296, 17] on div "elia Actions" at bounding box center [289, 17] width 424 height 12
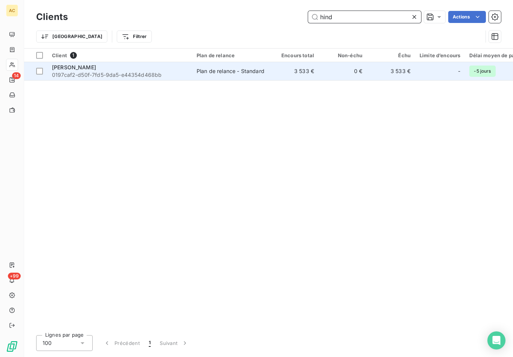
type input "hind"
click at [124, 73] on span "0197caf2-d50f-7fd5-9da5-e44354d468bb" at bounding box center [120, 75] width 136 height 8
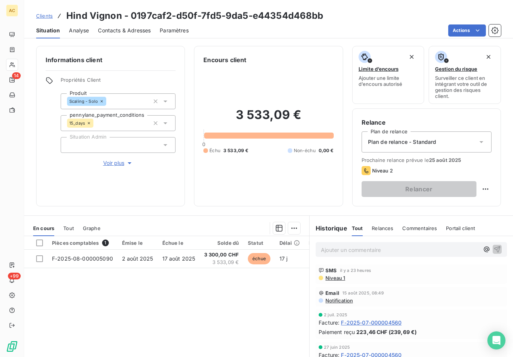
click at [72, 229] on span "Tout" at bounding box center [68, 228] width 11 height 6
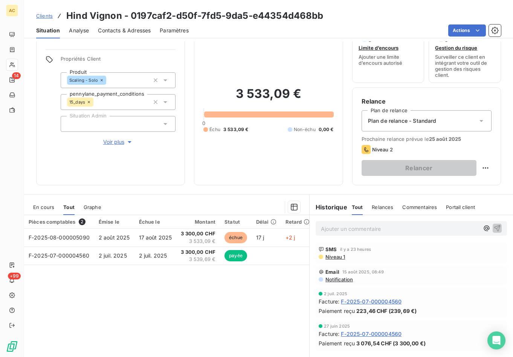
scroll to position [47, 0]
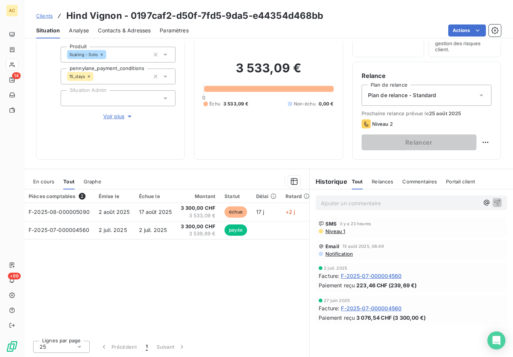
click at [102, 30] on span "Contacts & Adresses" at bounding box center [124, 31] width 53 height 8
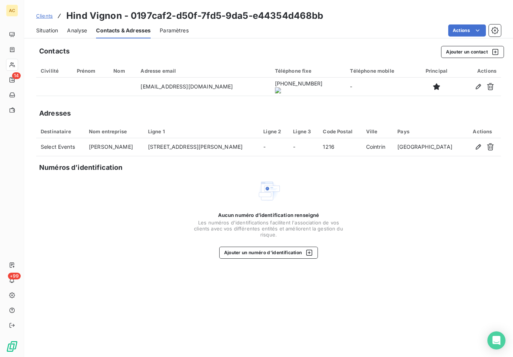
click at [52, 30] on span "Situation" at bounding box center [47, 31] width 22 height 8
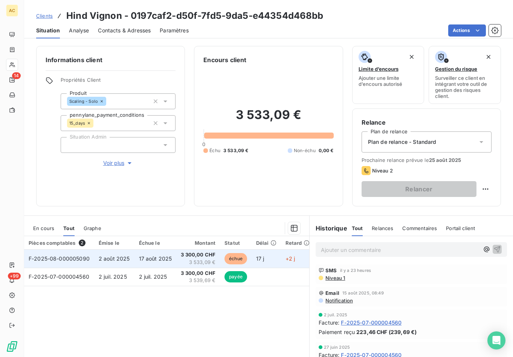
click at [161, 258] on span "17 août 2025" at bounding box center [155, 258] width 33 height 6
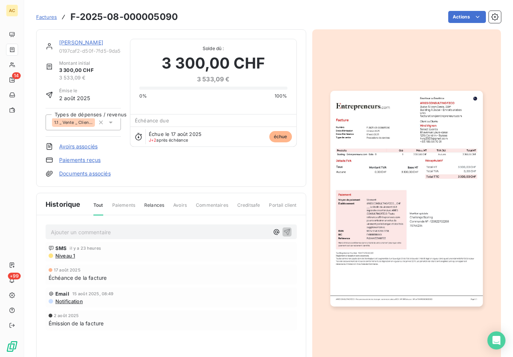
click at [81, 160] on link "Paiements reçus" at bounding box center [79, 160] width 41 height 8
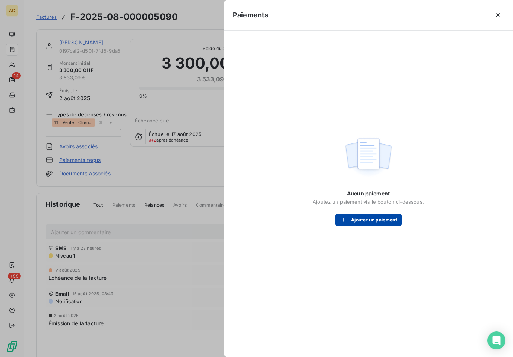
click at [377, 220] on button "Ajouter un paiement" at bounding box center [368, 220] width 66 height 12
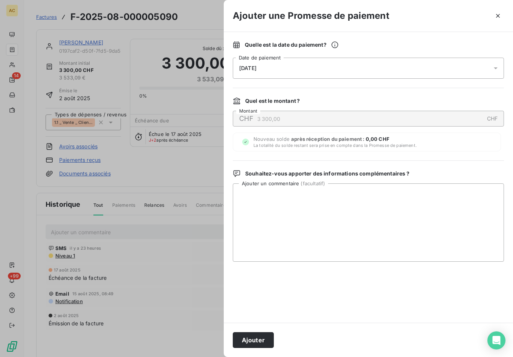
click at [338, 69] on div "[DATE]" at bounding box center [368, 68] width 271 height 21
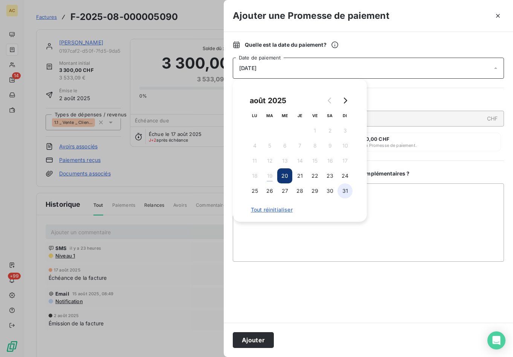
click at [345, 193] on button "31" at bounding box center [345, 190] width 15 height 15
drag, startPoint x: 392, startPoint y: 305, endPoint x: 381, endPoint y: 306, distance: 11.0
click at [393, 304] on div at bounding box center [368, 292] width 271 height 43
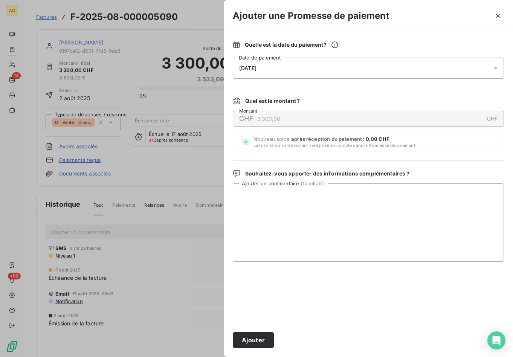
click at [231, 339] on div "Ajouter" at bounding box center [368, 340] width 289 height 34
drag, startPoint x: 248, startPoint y: 342, endPoint x: 238, endPoint y: 332, distance: 14.4
click at [249, 342] on button "Ajouter" at bounding box center [253, 340] width 41 height 16
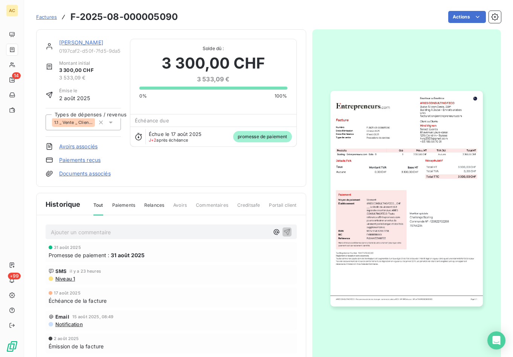
click at [69, 43] on link "[PERSON_NAME]" at bounding box center [81, 42] width 44 height 6
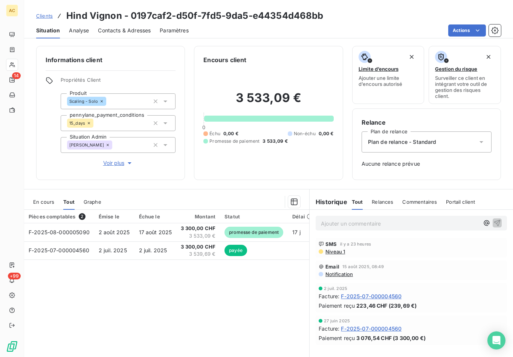
click at [49, 17] on span "Clients" at bounding box center [44, 16] width 17 height 6
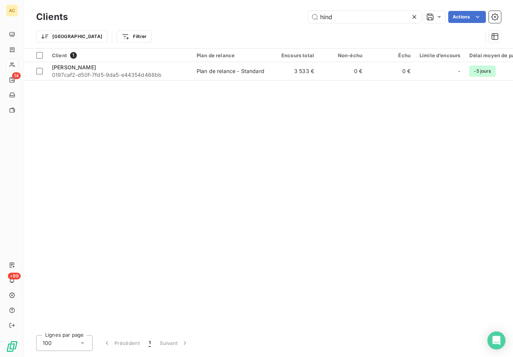
drag, startPoint x: 334, startPoint y: 15, endPoint x: 306, endPoint y: 15, distance: 28.3
click at [306, 15] on div "hind Actions" at bounding box center [289, 17] width 424 height 12
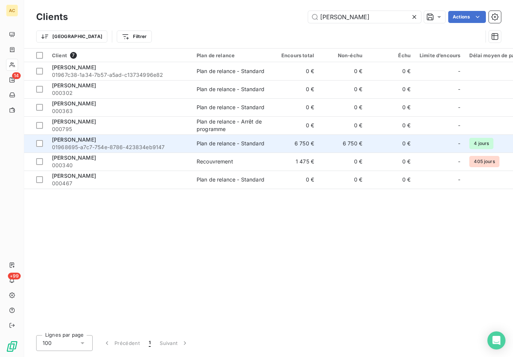
type input "isabelle"
click at [100, 145] on span "01968695-a7c7-754e-8786-423834eb9147" at bounding box center [120, 148] width 136 height 8
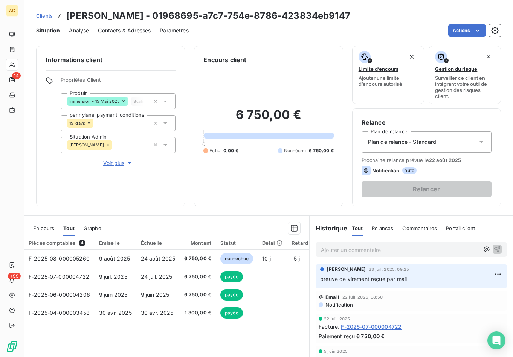
click at [120, 165] on span "Voir plus" at bounding box center [118, 163] width 30 height 8
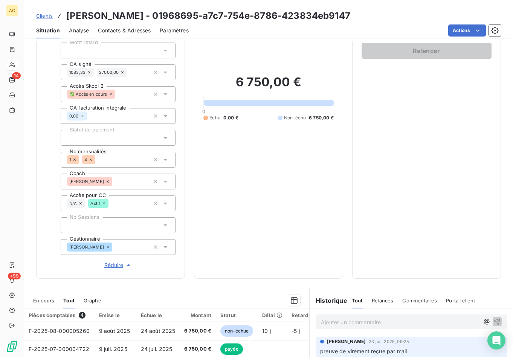
scroll to position [160, 0]
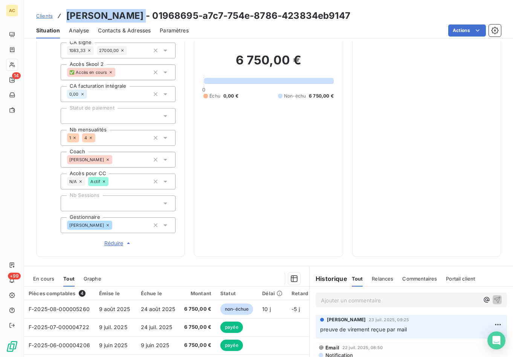
drag, startPoint x: 66, startPoint y: 17, endPoint x: 129, endPoint y: 17, distance: 62.9
click at [129, 17] on h3 "Isabelle Lebas - 01968695-a7c7-754e-8786-423834eb9147" at bounding box center [208, 16] width 284 height 14
copy h3 "Isabelle Lebas"
click at [133, 31] on span "Contacts & Adresses" at bounding box center [124, 31] width 53 height 8
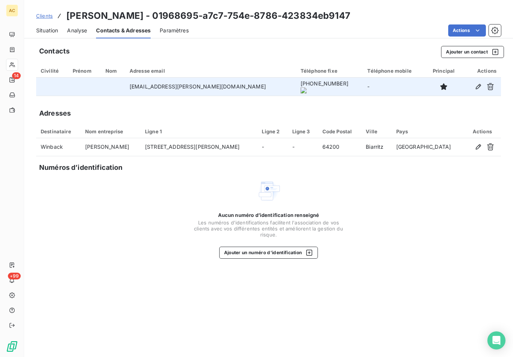
drag, startPoint x: 157, startPoint y: 89, endPoint x: 213, endPoint y: 87, distance: 56.1
click at [213, 87] on td "isa.lebas.64@gmail.com" at bounding box center [210, 87] width 171 height 18
drag, startPoint x: 200, startPoint y: 89, endPoint x: 144, endPoint y: 90, distance: 56.9
click at [144, 90] on td "isa.lebas.64@gmail.com" at bounding box center [210, 87] width 171 height 18
copy td "isa.lebas.64@gmail.com"
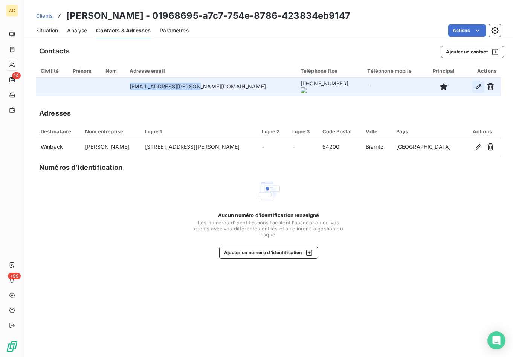
click at [477, 87] on icon "button" at bounding box center [479, 87] width 8 height 8
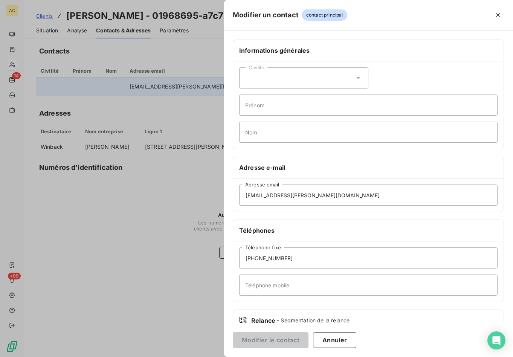
scroll to position [51, 0]
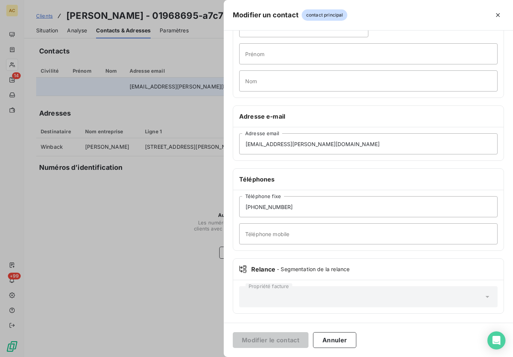
click at [143, 251] on div at bounding box center [256, 178] width 513 height 357
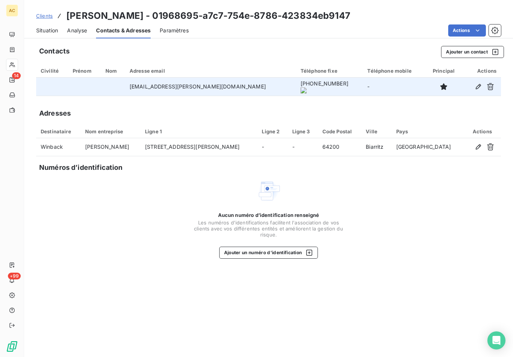
click at [152, 227] on div "Aucun numéro d’identification renseigné Les numéros d'identifications faciliten…" at bounding box center [268, 219] width 465 height 80
click at [45, 18] on span "Clients" at bounding box center [44, 16] width 17 height 6
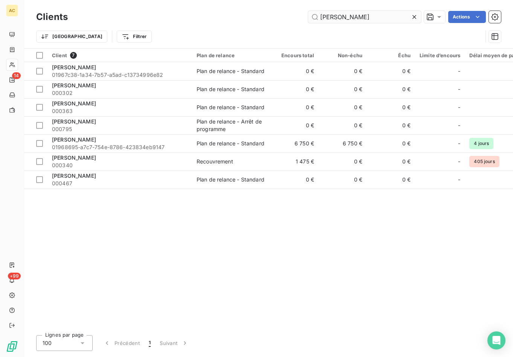
drag, startPoint x: 346, startPoint y: 20, endPoint x: 321, endPoint y: 18, distance: 25.3
click at [321, 18] on input "isabelle" at bounding box center [364, 17] width 113 height 12
type input "i"
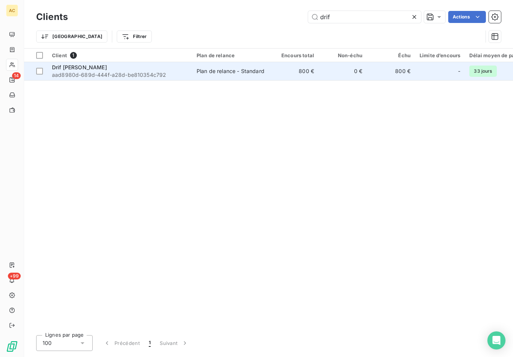
type input "drif"
click at [133, 66] on div "Drif ZAID" at bounding box center [120, 68] width 136 height 8
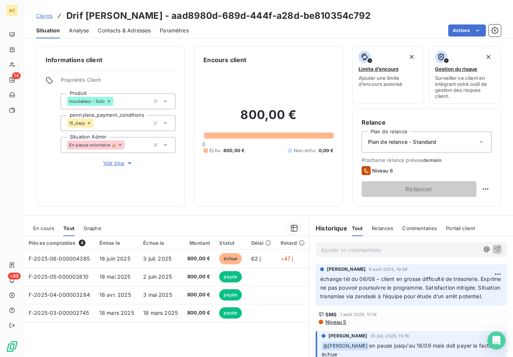
click at [119, 165] on span "Voir plus" at bounding box center [118, 163] width 30 height 8
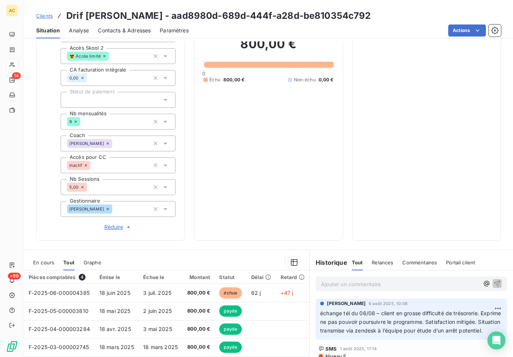
scroll to position [257, 0]
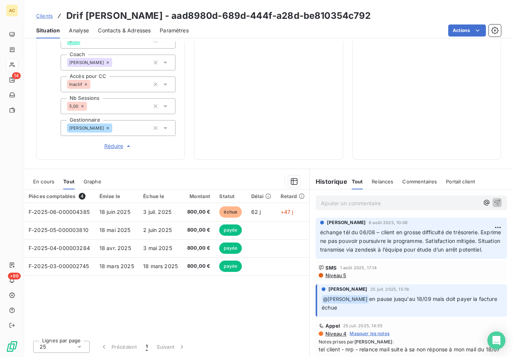
click at [325, 203] on p "Ajouter un commentaire ﻿" at bounding box center [400, 203] width 158 height 9
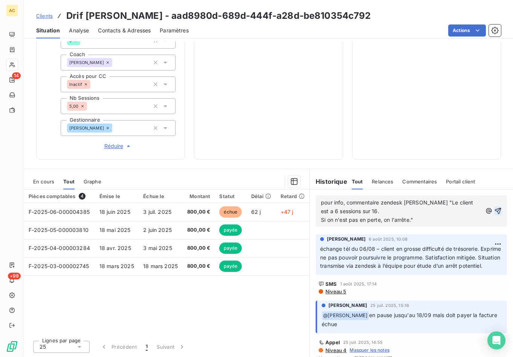
click at [495, 211] on icon "button" at bounding box center [498, 211] width 6 height 6
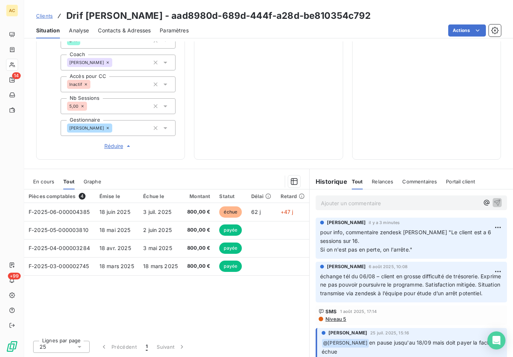
click at [50, 18] on span "Clients" at bounding box center [44, 16] width 17 height 6
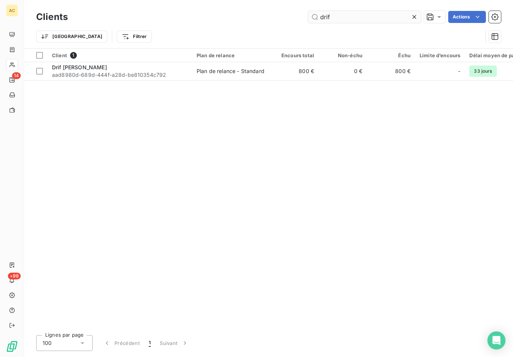
drag, startPoint x: 346, startPoint y: 20, endPoint x: 309, endPoint y: 20, distance: 36.9
click at [309, 20] on input "drif" at bounding box center [364, 17] width 113 height 12
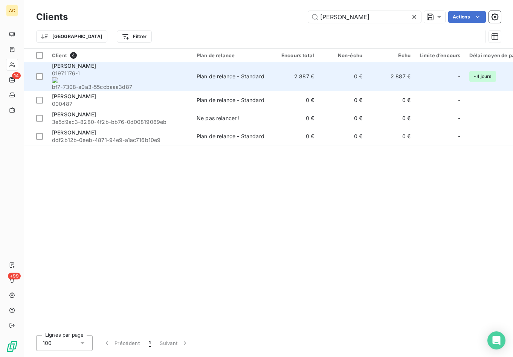
type input "gregor"
click at [125, 72] on span "01971176-1 bf7-7308-a0a3-55ccbaaa3d87" at bounding box center [120, 80] width 136 height 21
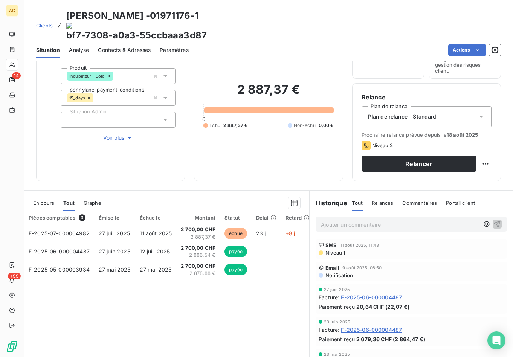
scroll to position [47, 0]
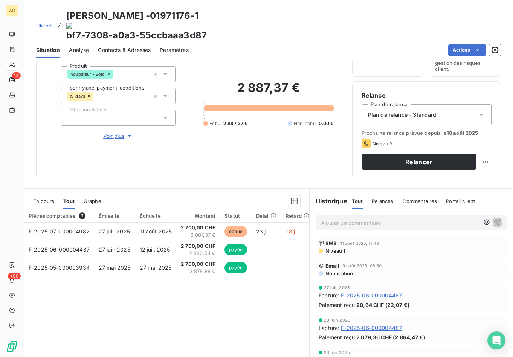
click at [119, 46] on span "Contacts & Adresses" at bounding box center [124, 50] width 53 height 8
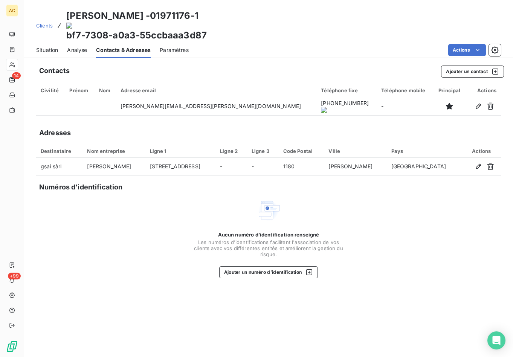
click at [43, 46] on span "Situation" at bounding box center [47, 50] width 22 height 8
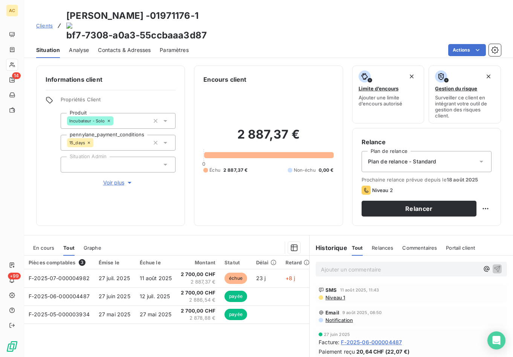
click at [115, 167] on div "Informations client Propriétés Client Produit Incubateur - Solo pennylane_payme…" at bounding box center [110, 146] width 149 height 160
click at [115, 179] on span "Voir plus" at bounding box center [118, 183] width 30 height 8
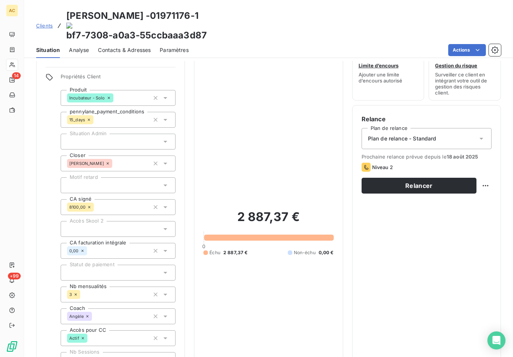
scroll to position [87, 0]
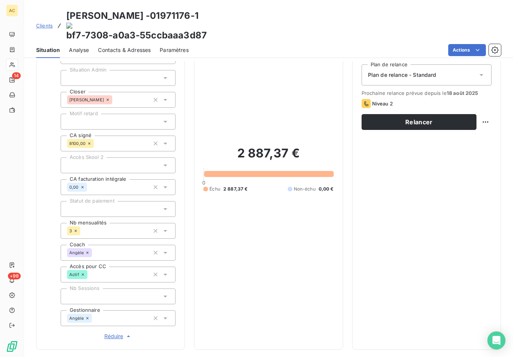
click at [109, 333] on span "Réduire" at bounding box center [118, 337] width 28 height 8
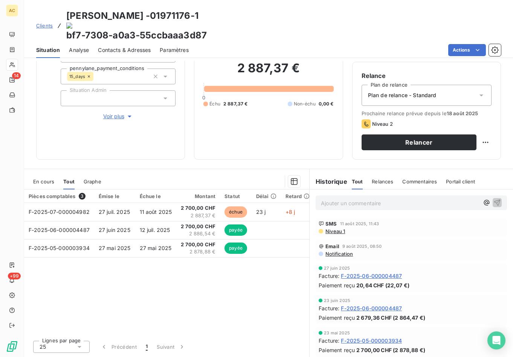
scroll to position [47, 0]
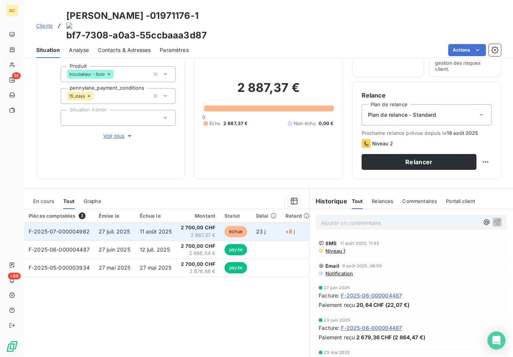
click at [128, 228] on span "27 juil. 2025" at bounding box center [114, 231] width 31 height 6
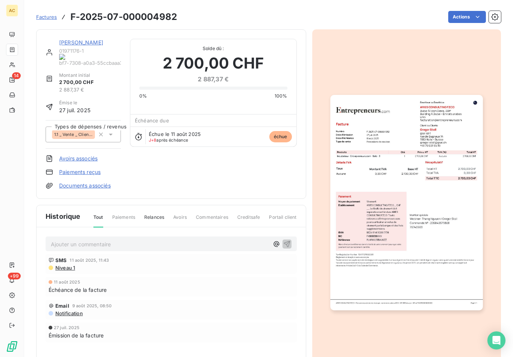
click at [127, 240] on p "Ajouter un commentaire ﻿" at bounding box center [160, 244] width 218 height 9
click at [69, 44] on link "[PERSON_NAME]" at bounding box center [81, 42] width 44 height 6
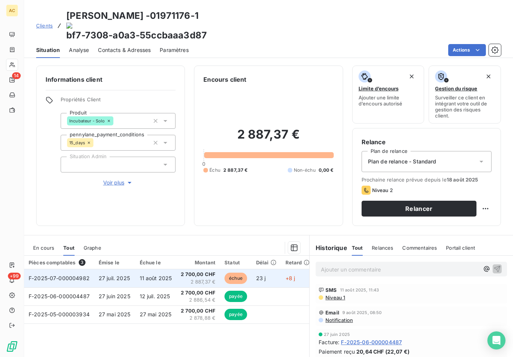
click at [159, 275] on span "11 août 2025" at bounding box center [156, 278] width 32 height 6
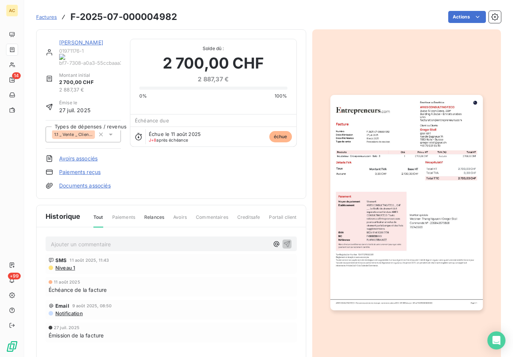
click at [62, 42] on link "[PERSON_NAME]" at bounding box center [81, 42] width 44 height 6
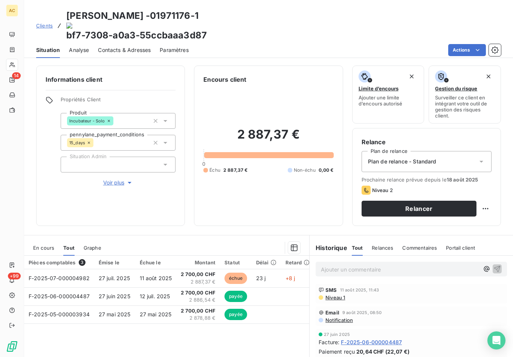
click at [109, 179] on span "Voir plus" at bounding box center [118, 183] width 30 height 8
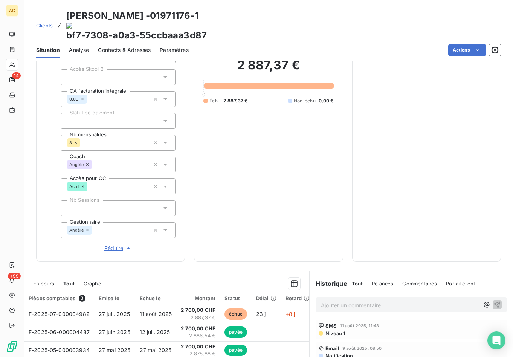
scroll to position [190, 0]
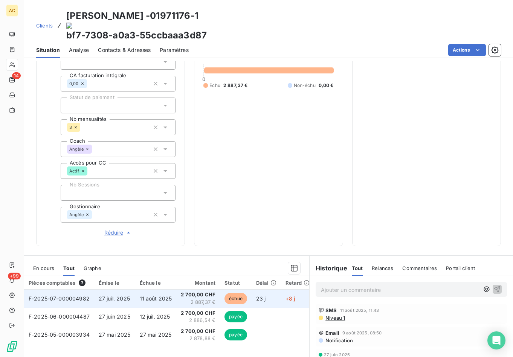
click at [154, 295] on span "11 août 2025" at bounding box center [156, 298] width 32 height 6
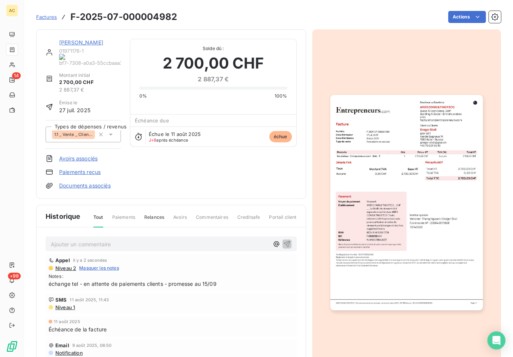
click at [83, 168] on link "Paiements reçus" at bounding box center [79, 172] width 41 height 8
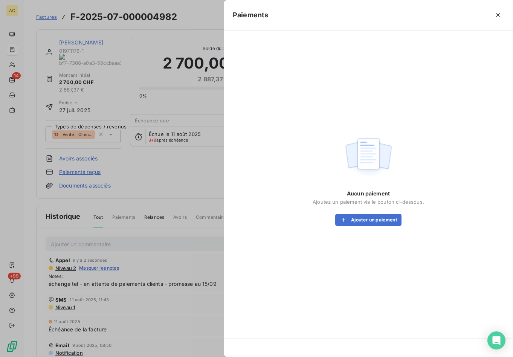
click at [379, 227] on div "Aucun paiement Ajoutez un paiement via le bouton ci-dessous. Ajouter un paiement" at bounding box center [368, 180] width 271 height 281
click at [380, 222] on button "Ajouter un paiement" at bounding box center [368, 220] width 66 height 12
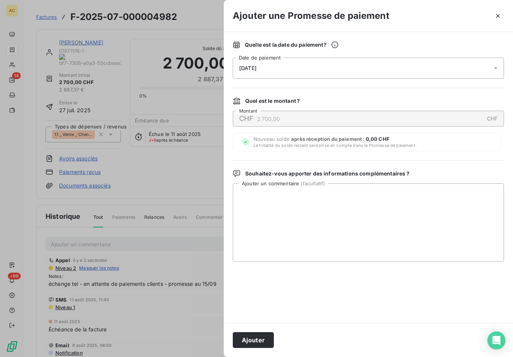
click at [338, 70] on div "[DATE]" at bounding box center [368, 68] width 271 height 21
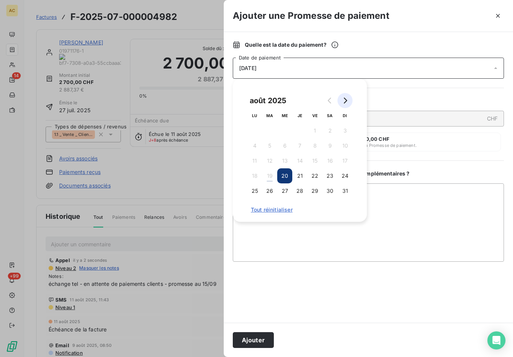
click at [344, 99] on icon "Go to next month" at bounding box center [345, 101] width 6 height 6
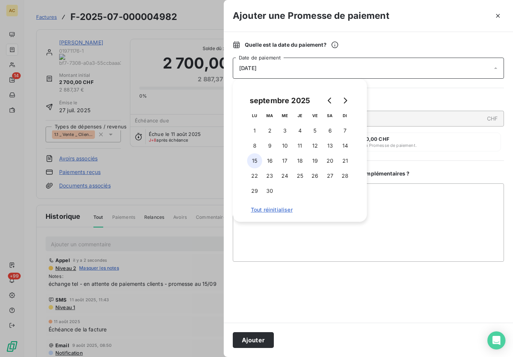
click at [254, 161] on button "15" at bounding box center [254, 160] width 15 height 15
click at [320, 278] on div at bounding box center [368, 292] width 271 height 43
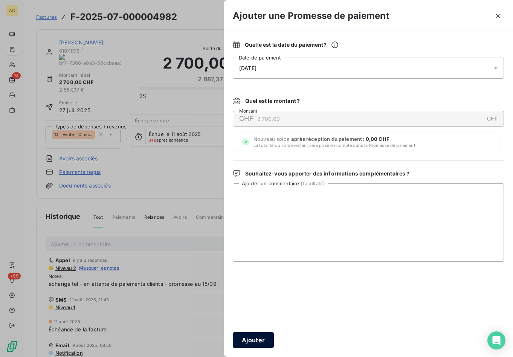
click at [263, 340] on button "Ajouter" at bounding box center [253, 340] width 41 height 16
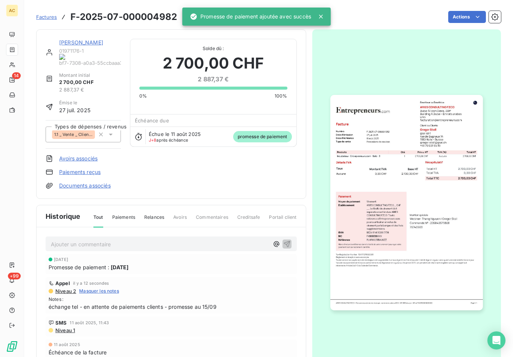
click at [84, 43] on link "[PERSON_NAME]" at bounding box center [81, 42] width 44 height 6
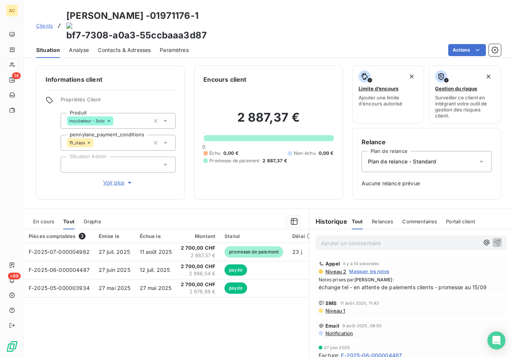
click at [115, 46] on span "Contacts & Adresses" at bounding box center [124, 50] width 53 height 8
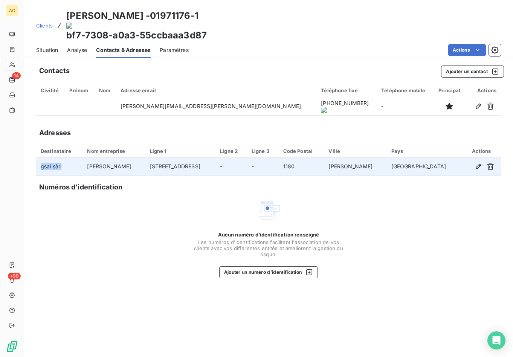
drag, startPoint x: 53, startPoint y: 149, endPoint x: 40, endPoint y: 149, distance: 13.9
click at [40, 158] on td "gsai sàrl" at bounding box center [59, 167] width 46 height 18
copy td "gsai sàrl"
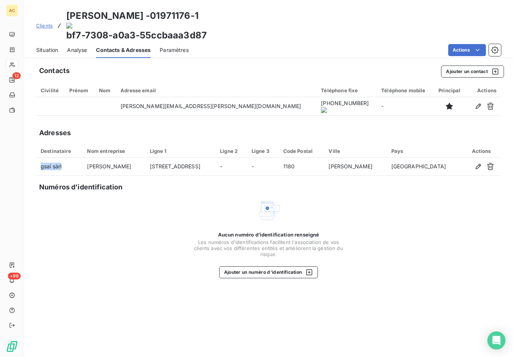
click at [41, 23] on span "Clients" at bounding box center [44, 26] width 17 height 6
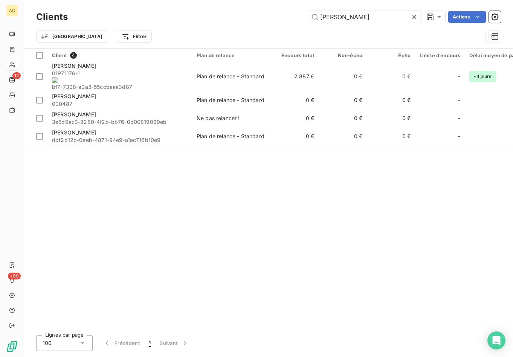
drag, startPoint x: 302, startPoint y: 17, endPoint x: 290, endPoint y: 18, distance: 12.1
click at [290, 18] on div "gregor Actions" at bounding box center [289, 17] width 424 height 12
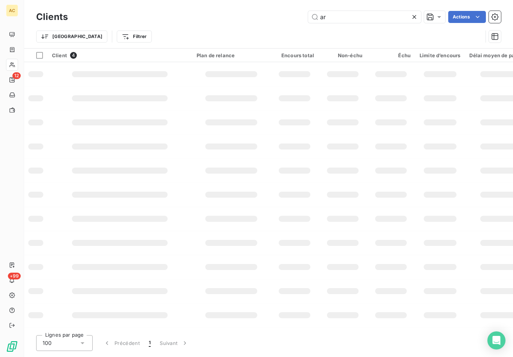
type input "a"
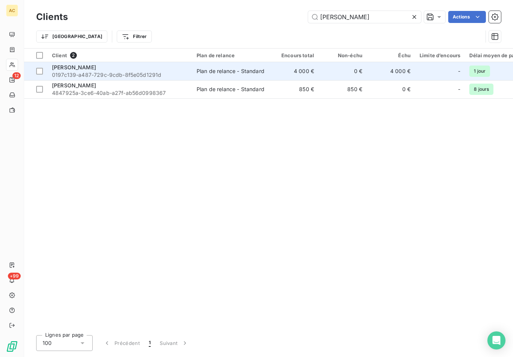
type input "humbert"
click at [148, 72] on span "0197c139-a487-729c-9cdb-8f5e05d1291d" at bounding box center [120, 75] width 136 height 8
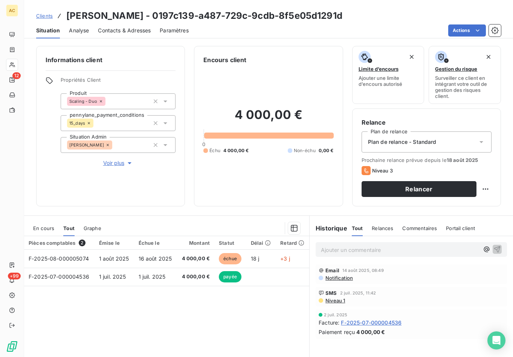
click at [121, 165] on span "Voir plus" at bounding box center [118, 163] width 30 height 8
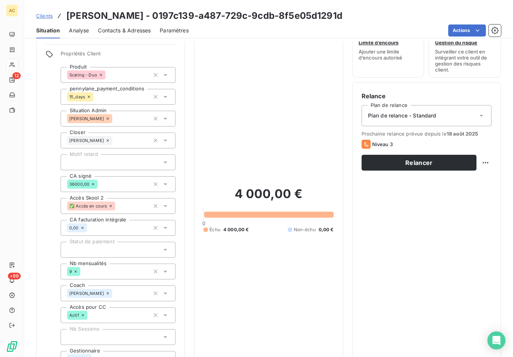
scroll to position [27, 0]
click at [251, 129] on div "4 000,00 € 0 Échu 4 000,00 € Non-échu 0,00 €" at bounding box center [268, 209] width 130 height 343
click at [54, 32] on span "Situation" at bounding box center [48, 31] width 24 height 8
click at [267, 63] on div "4 000,00 € 0 Échu 4 000,00 € Non-échu 0,00 €" at bounding box center [268, 209] width 130 height 343
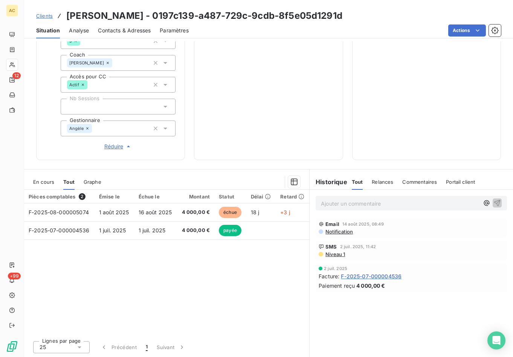
scroll to position [257, 0]
click at [119, 34] on span "Contacts & Adresses" at bounding box center [124, 31] width 53 height 8
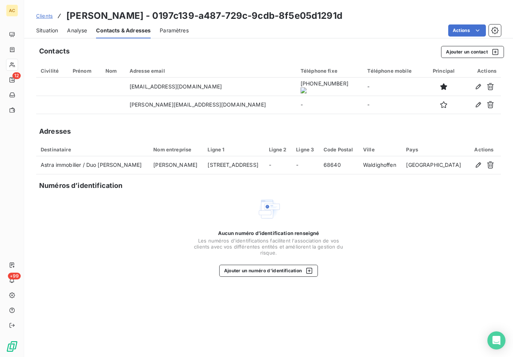
click at [47, 29] on span "Situation" at bounding box center [47, 31] width 22 height 8
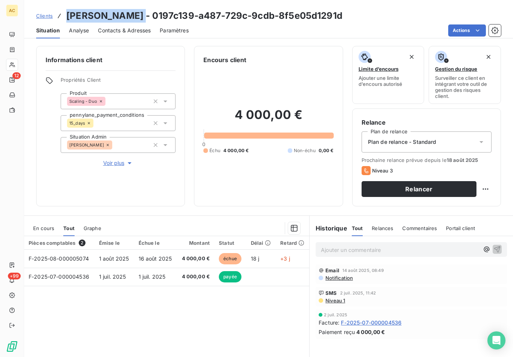
drag, startPoint x: 69, startPoint y: 15, endPoint x: 139, endPoint y: 19, distance: 70.9
click at [141, 20] on h3 "[PERSON_NAME] - 0197c139-a487-729c-9cdb-8f5e05d1291d" at bounding box center [204, 16] width 276 height 14
copy h3 "[PERSON_NAME]"
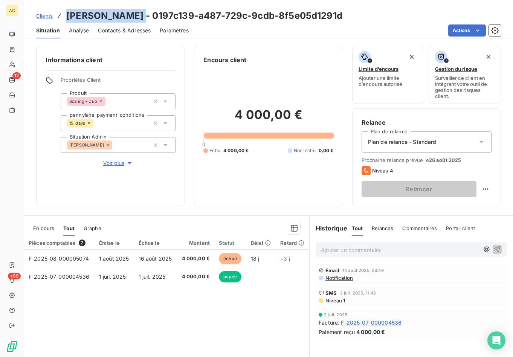
click at [42, 18] on span "Clients" at bounding box center [44, 16] width 17 height 6
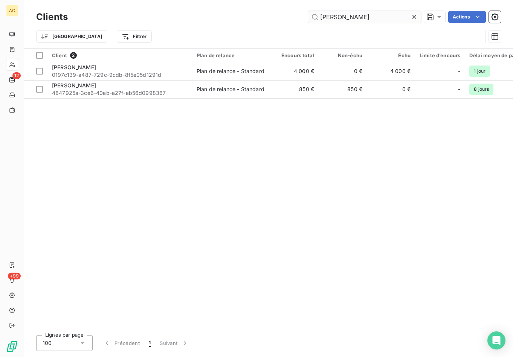
drag, startPoint x: 346, startPoint y: 17, endPoint x: 314, endPoint y: 20, distance: 32.2
click at [314, 20] on input "humbert" at bounding box center [364, 17] width 113 height 12
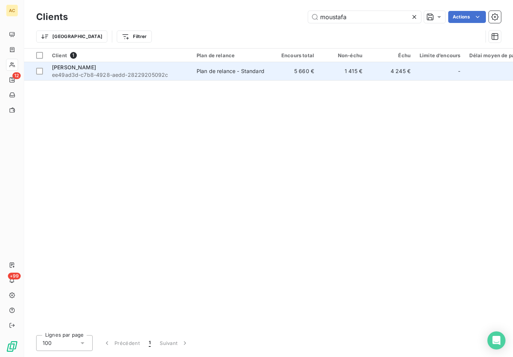
type input "moustafa"
click at [178, 73] on span "ee49ad3d-c7b8-4928-aedd-28229205092c" at bounding box center [120, 75] width 136 height 8
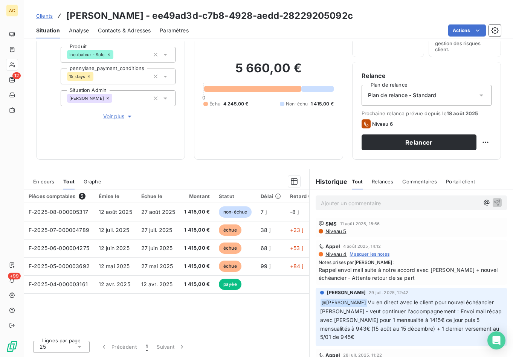
click at [183, 177] on div at bounding box center [205, 182] width 190 height 12
click at [111, 32] on span "Contacts & Adresses" at bounding box center [124, 31] width 53 height 8
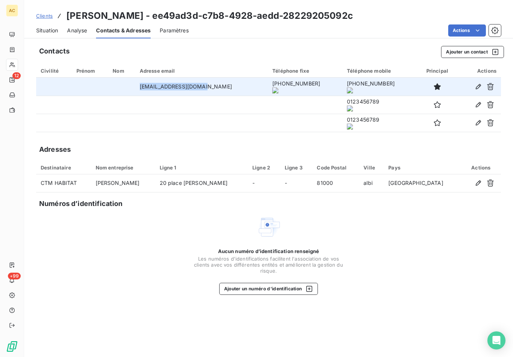
drag, startPoint x: 145, startPoint y: 87, endPoint x: 212, endPoint y: 84, distance: 66.7
click at [212, 84] on td "[EMAIL_ADDRESS][DOMAIN_NAME]" at bounding box center [201, 87] width 133 height 18
copy td "[EMAIL_ADDRESS][DOMAIN_NAME]"
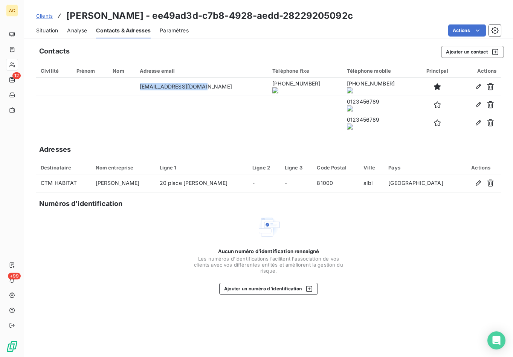
click at [293, 76] on onoff-telecom-ce-actions-button at bounding box center [293, 76] width 0 height 0
click at [50, 31] on span "Situation" at bounding box center [47, 31] width 22 height 8
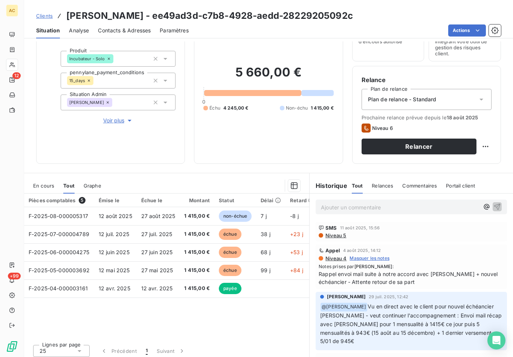
scroll to position [47, 0]
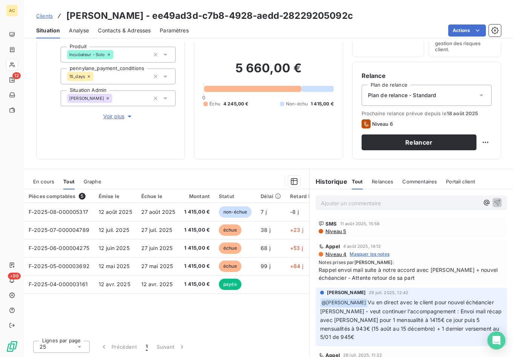
click at [116, 118] on span "Voir plus" at bounding box center [118, 117] width 30 height 8
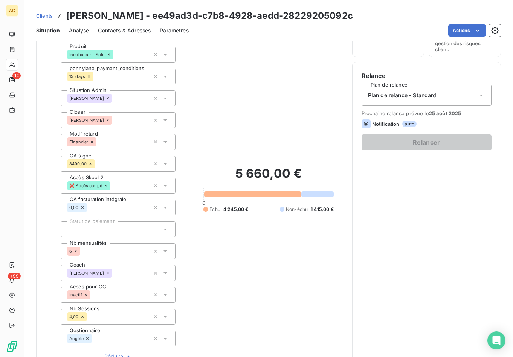
click at [41, 16] on span "Clients" at bounding box center [44, 16] width 17 height 6
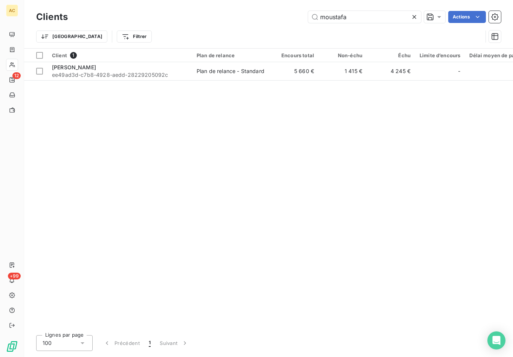
drag, startPoint x: 318, startPoint y: 15, endPoint x: 298, endPoint y: 14, distance: 19.6
click at [298, 14] on div "moustafa Actions" at bounding box center [289, 17] width 424 height 12
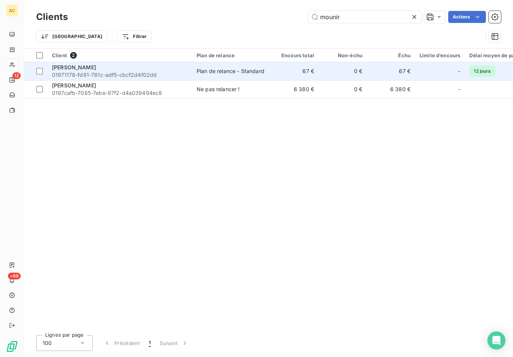
type input "mounir"
click at [109, 69] on div "[PERSON_NAME]" at bounding box center [120, 68] width 136 height 8
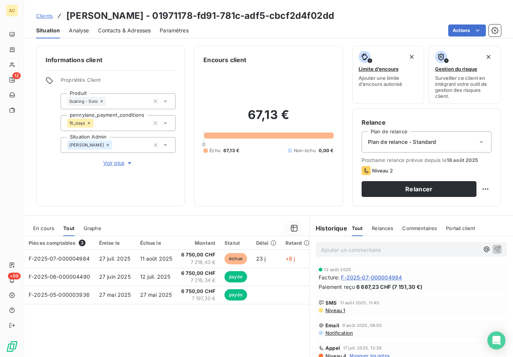
click at [110, 165] on span "Voir plus" at bounding box center [118, 163] width 30 height 8
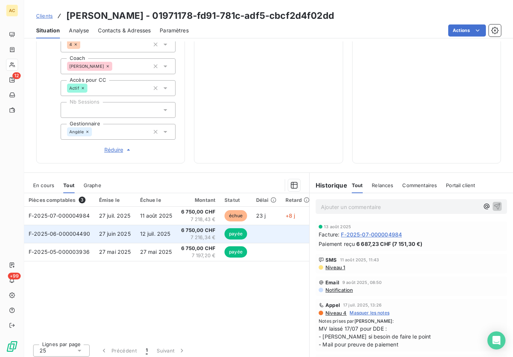
scroll to position [257, 0]
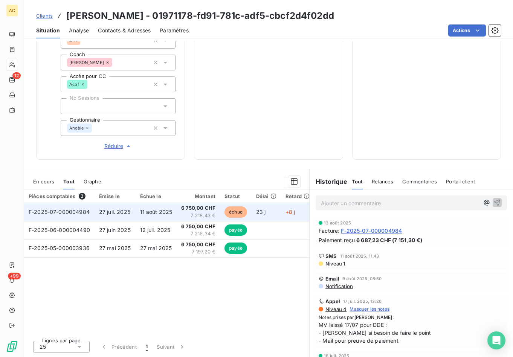
click at [113, 212] on span "27 juil. 2025" at bounding box center [114, 212] width 31 height 6
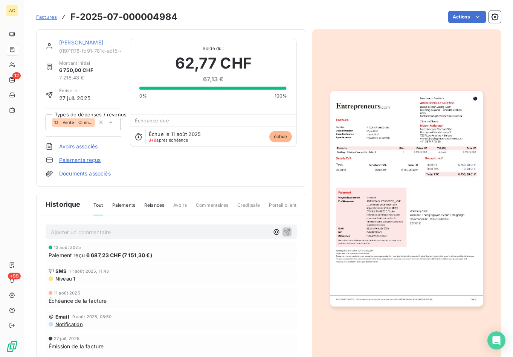
click at [76, 44] on link "[PERSON_NAME]" at bounding box center [81, 42] width 44 height 6
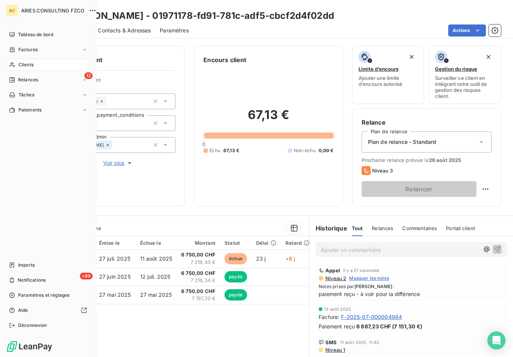
click at [25, 65] on span "Clients" at bounding box center [25, 64] width 15 height 7
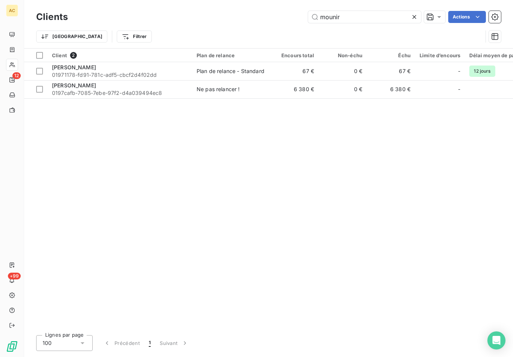
drag, startPoint x: 338, startPoint y: 19, endPoint x: 298, endPoint y: 15, distance: 40.5
click at [298, 15] on div "mounir Actions" at bounding box center [289, 17] width 424 height 12
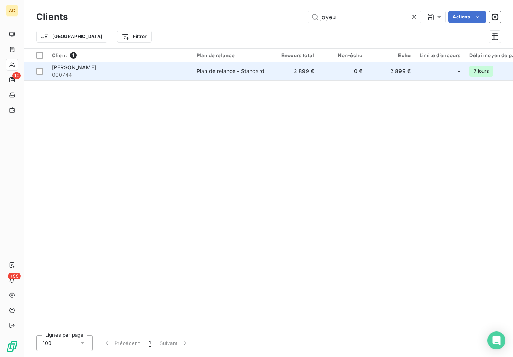
type input "joyeu"
click at [174, 65] on div "[PERSON_NAME]" at bounding box center [120, 68] width 136 height 8
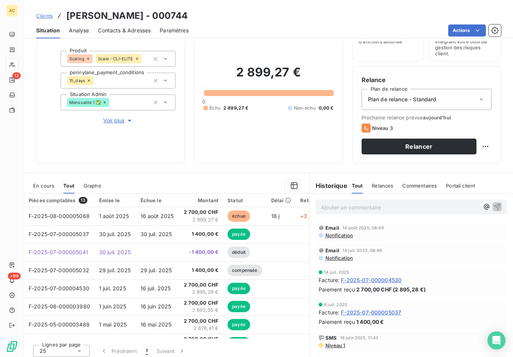
scroll to position [47, 0]
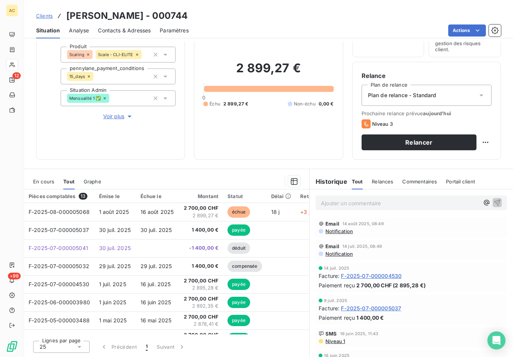
click at [127, 32] on span "Contacts & Adresses" at bounding box center [124, 31] width 53 height 8
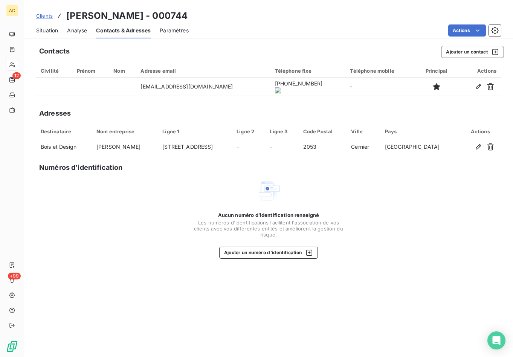
click at [291, 76] on onoff-telecom-ce-actions-button at bounding box center [291, 76] width 0 height 0
click at [49, 35] on div "Situation" at bounding box center [47, 31] width 22 height 16
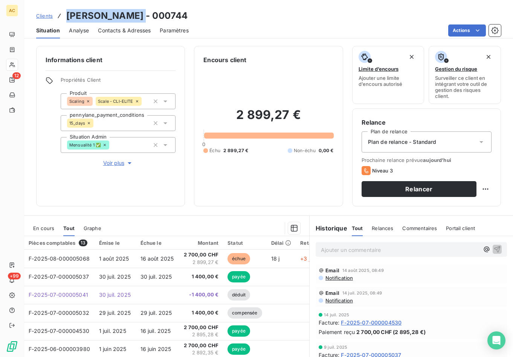
drag, startPoint x: 133, startPoint y: 18, endPoint x: 66, endPoint y: 16, distance: 66.3
click at [66, 16] on h3 "[PERSON_NAME] - 000744" at bounding box center [126, 16] width 121 height 14
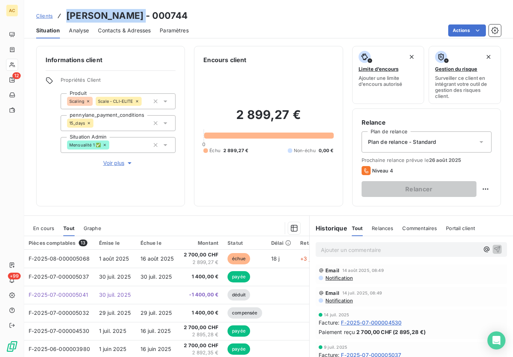
copy h3 "[PERSON_NAME]"
click at [47, 18] on span "Clients" at bounding box center [44, 16] width 17 height 6
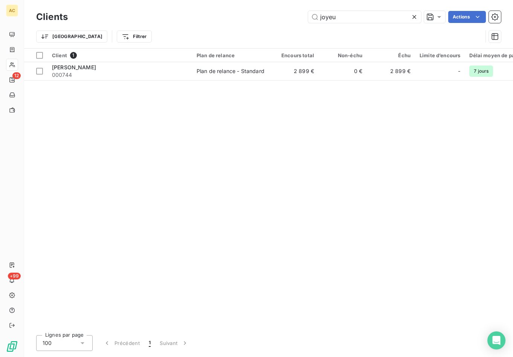
drag, startPoint x: 280, startPoint y: 15, endPoint x: 249, endPoint y: 15, distance: 30.9
click at [249, 15] on div "joyeu Actions" at bounding box center [289, 17] width 424 height 12
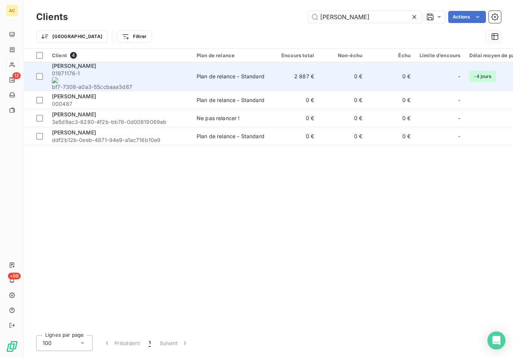
type input "gregor"
click at [138, 75] on span "01971176-1 bf7-7308-a0a3-55ccbaaa3d87" at bounding box center [120, 80] width 136 height 21
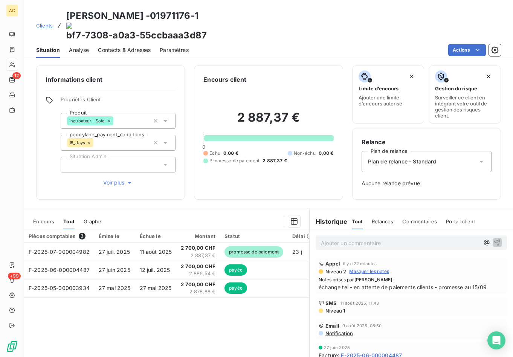
click at [118, 179] on span "Voir plus" at bounding box center [118, 183] width 30 height 8
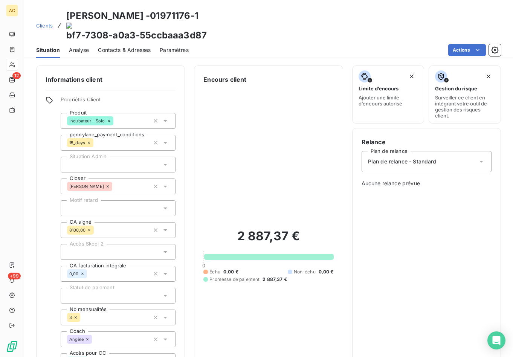
click at [119, 200] on div at bounding box center [118, 208] width 115 height 16
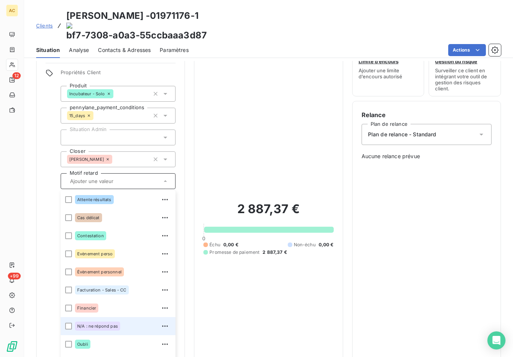
scroll to position [28, 0]
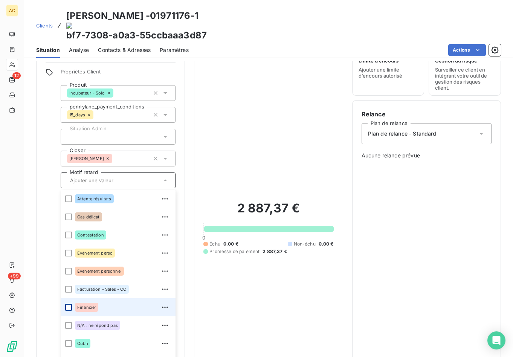
click at [66, 304] on div at bounding box center [68, 307] width 7 height 7
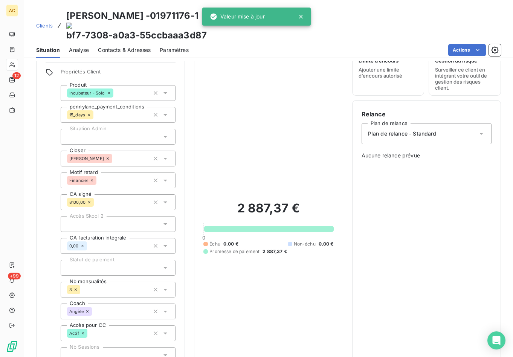
click at [185, 315] on div "Informations client Propriétés Client Produit Incubateur - Solo pennylane_payme…" at bounding box center [268, 223] width 489 height 371
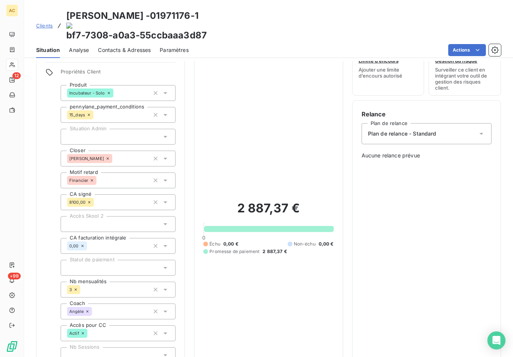
click at [49, 23] on span "Clients" at bounding box center [44, 26] width 17 height 6
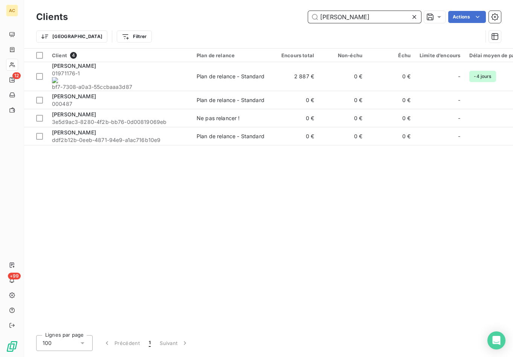
drag, startPoint x: 338, startPoint y: 16, endPoint x: 301, endPoint y: 16, distance: 36.9
click at [301, 16] on div "gregor Actions" at bounding box center [289, 17] width 424 height 12
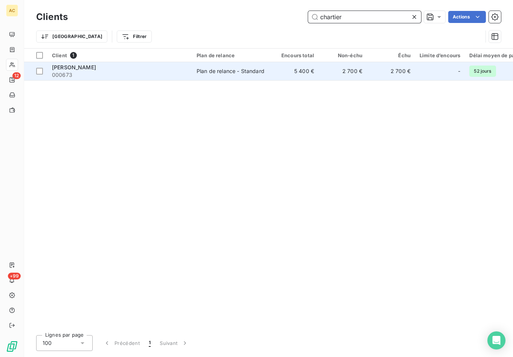
type input "chartier"
click at [78, 69] on span "[PERSON_NAME]" at bounding box center [74, 67] width 44 height 6
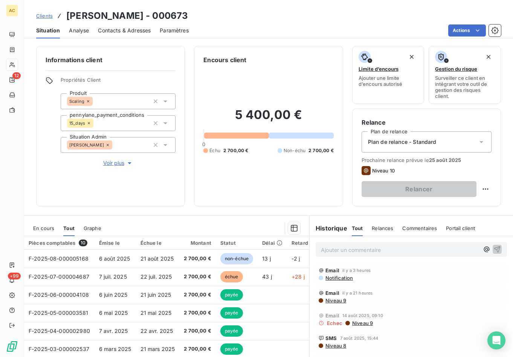
click at [115, 165] on span "Voir plus" at bounding box center [118, 163] width 30 height 8
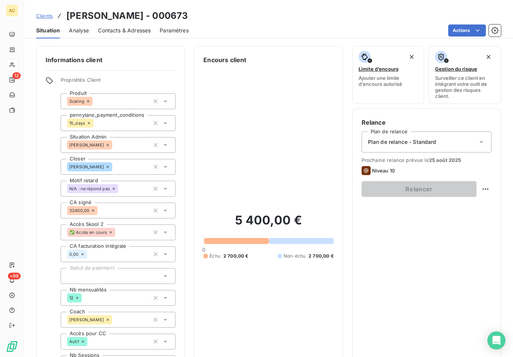
click at [139, 34] on span "Contacts & Adresses" at bounding box center [124, 31] width 53 height 8
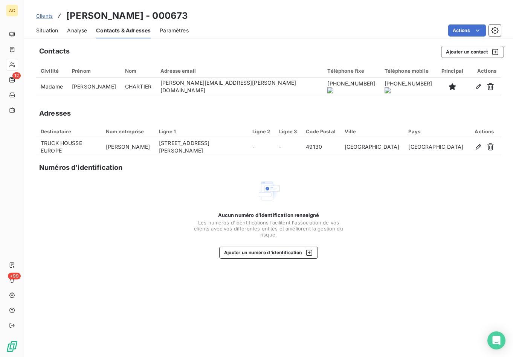
click at [42, 32] on span "Situation" at bounding box center [47, 31] width 22 height 8
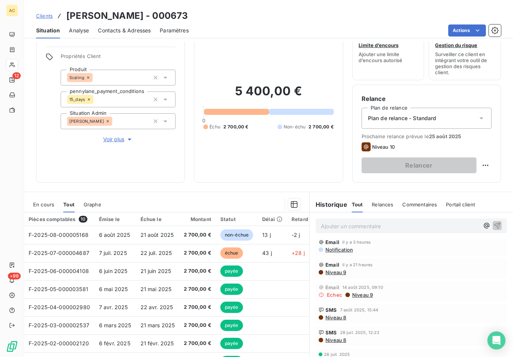
scroll to position [4, 0]
click at [120, 142] on span "Voir plus" at bounding box center [118, 140] width 30 height 8
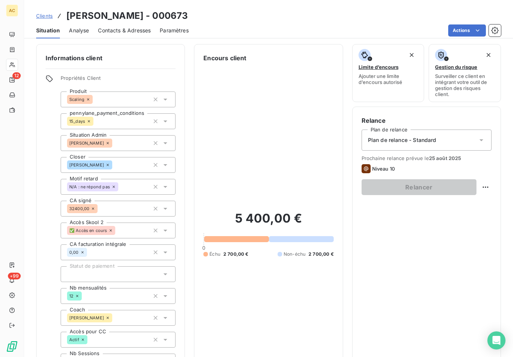
scroll to position [0, 0]
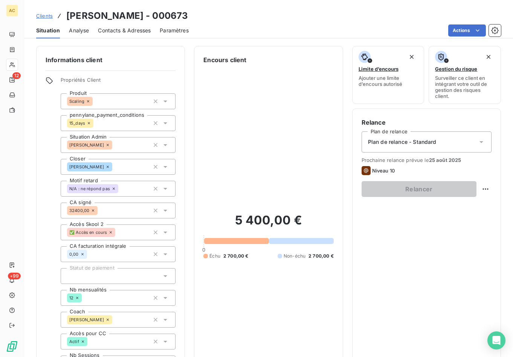
click at [47, 18] on span "Clients" at bounding box center [44, 16] width 17 height 6
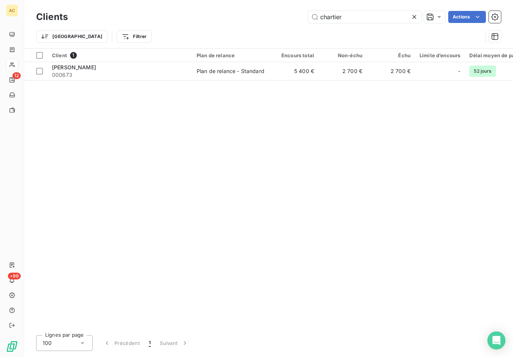
drag, startPoint x: 343, startPoint y: 20, endPoint x: 302, endPoint y: 20, distance: 41.1
click at [299, 18] on div "chartier Actions" at bounding box center [289, 17] width 424 height 12
type input "c"
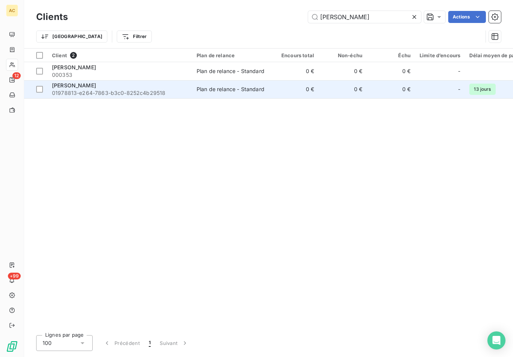
type input "lucien"
click at [84, 89] on div "Lucien Larbaig" at bounding box center [120, 86] width 136 height 8
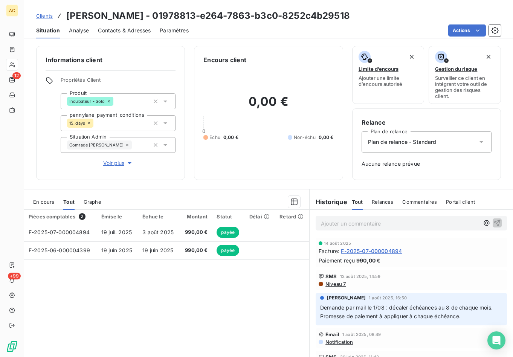
click at [113, 165] on span "Voir plus" at bounding box center [118, 163] width 30 height 8
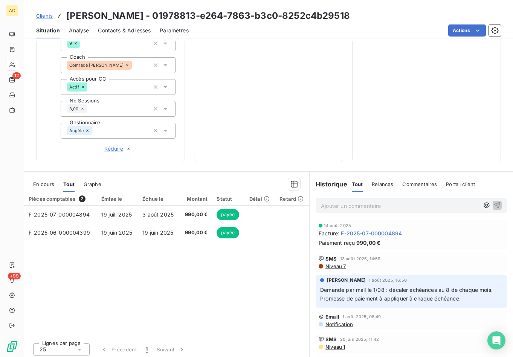
scroll to position [257, 0]
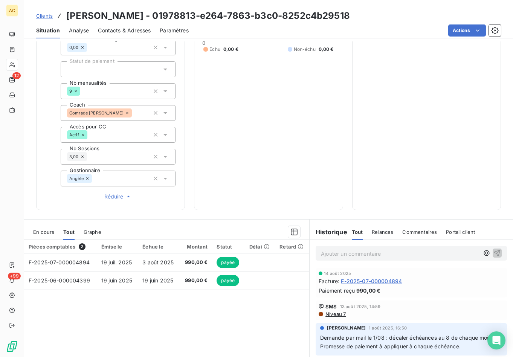
scroll to position [197, 0]
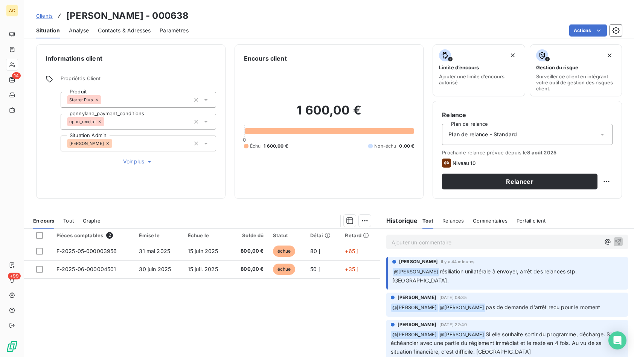
scroll to position [22, 0]
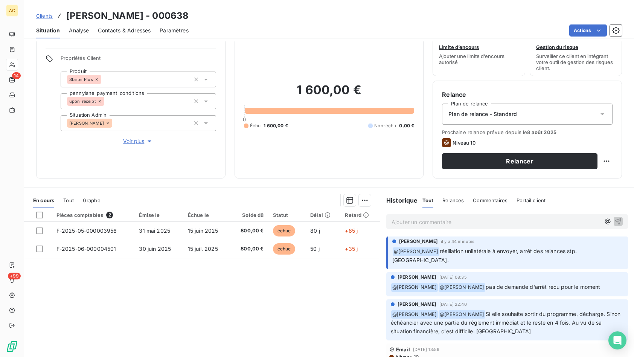
click at [493, 271] on div "Alice Hild 8 août 2025, 08:35 ﻿ @ Hilal Taskin ﻿ @ Valérie Jaffrennou pas de de…" at bounding box center [507, 284] width 254 height 27
click at [73, 200] on span "Tout" at bounding box center [68, 200] width 11 height 6
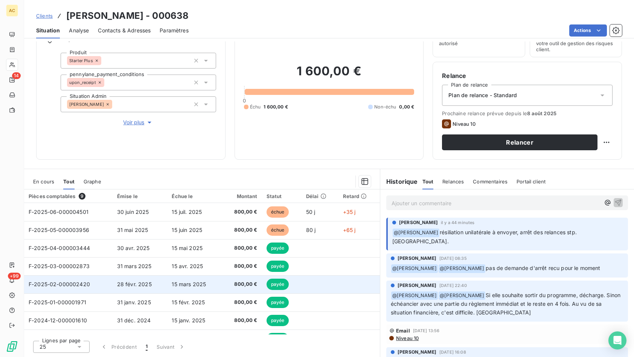
scroll to position [39, 0]
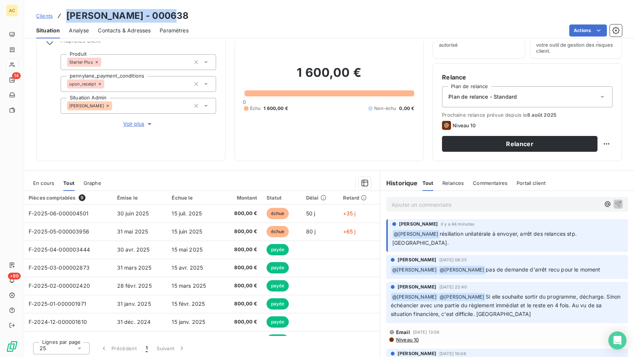
drag, startPoint x: 133, startPoint y: 15, endPoint x: 167, endPoint y: 15, distance: 33.5
click at [167, 15] on h3 "Elisa SOARES PEREIRA - 000638" at bounding box center [127, 16] width 122 height 14
copy h3 "Elisa SOARES PEREIRA"
click at [600, 96] on icon at bounding box center [603, 97] width 8 height 8
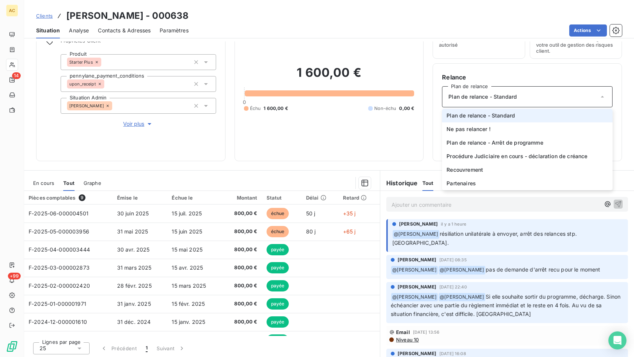
click at [622, 121] on div "Informations client Propriétés Client Produit Starter Plus pennylane_payment_co…" at bounding box center [329, 84] width 610 height 154
